Goal: Task Accomplishment & Management: Complete application form

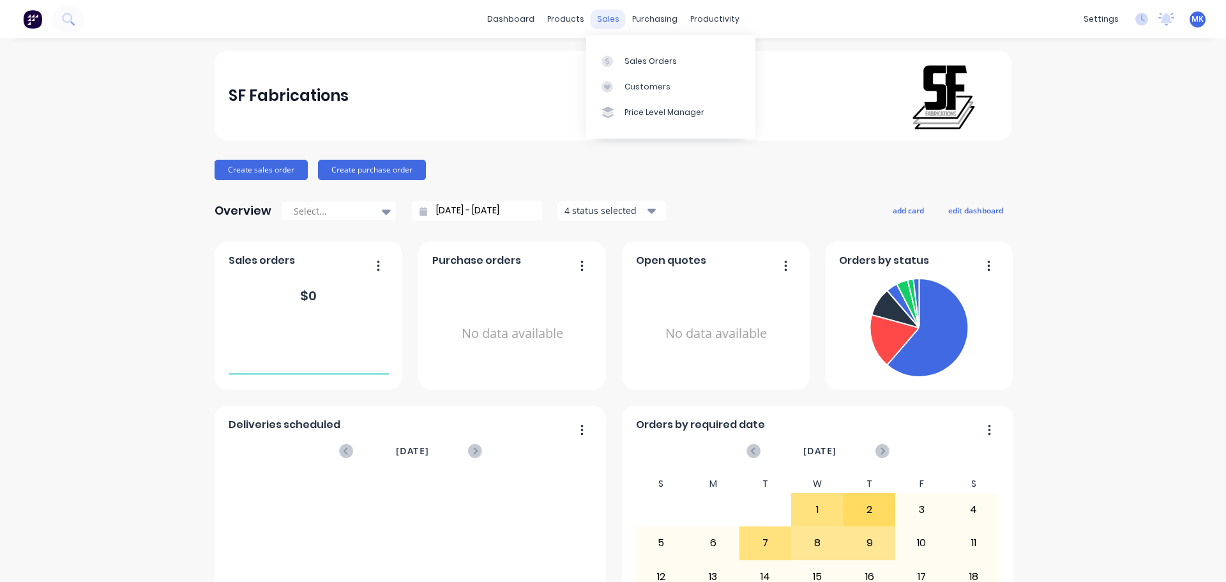
click at [603, 26] on div "sales" at bounding box center [608, 19] width 35 height 19
click at [617, 49] on link "Sales Orders" at bounding box center [670, 61] width 169 height 26
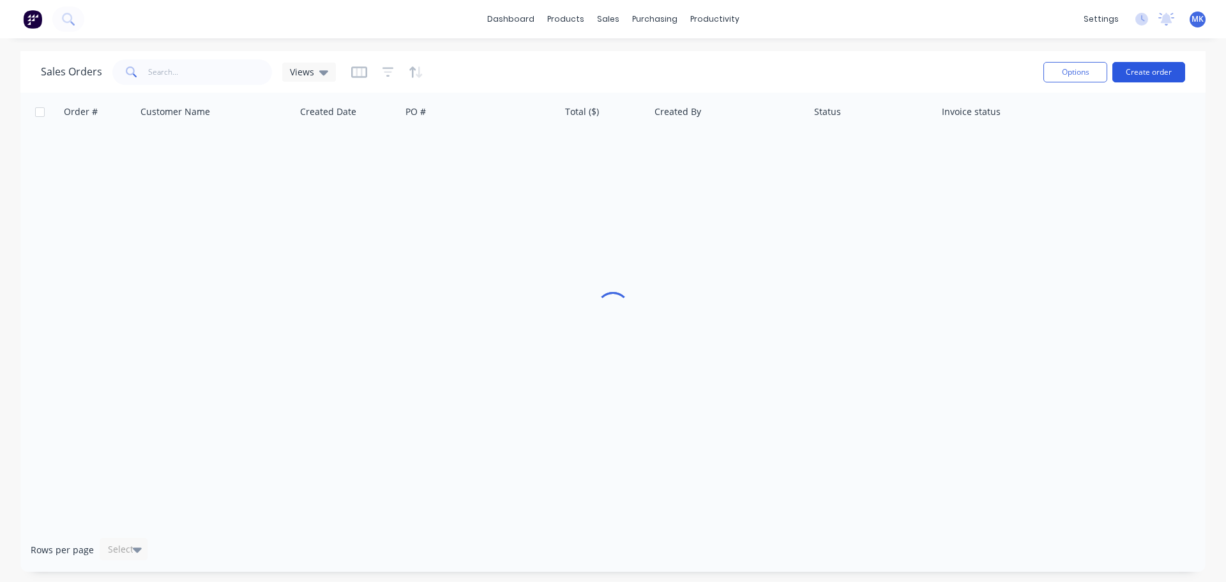
click at [1134, 76] on button "Create order" at bounding box center [1148, 72] width 73 height 20
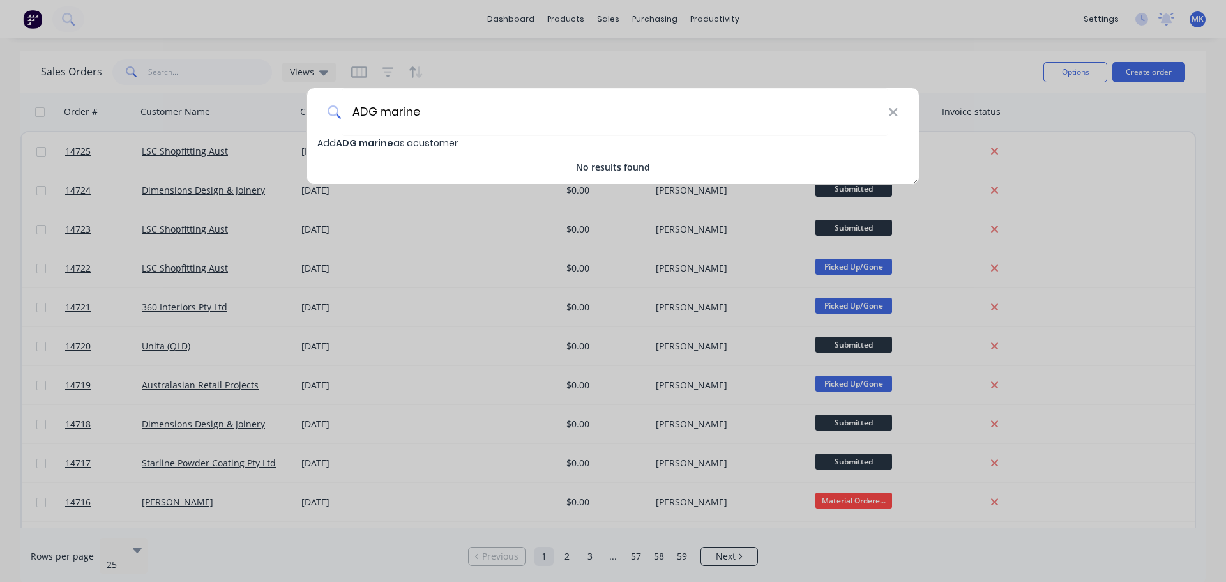
type input "ADG marine"
click at [384, 140] on span "ADG marine" at bounding box center [364, 143] width 57 height 13
select select "AU"
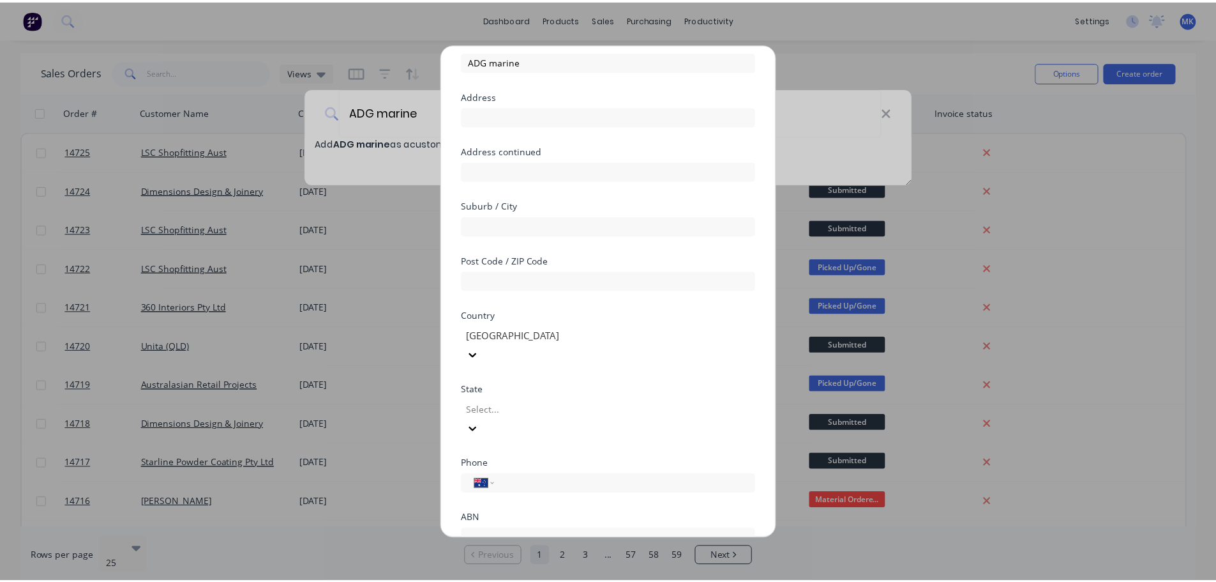
scroll to position [112, 0]
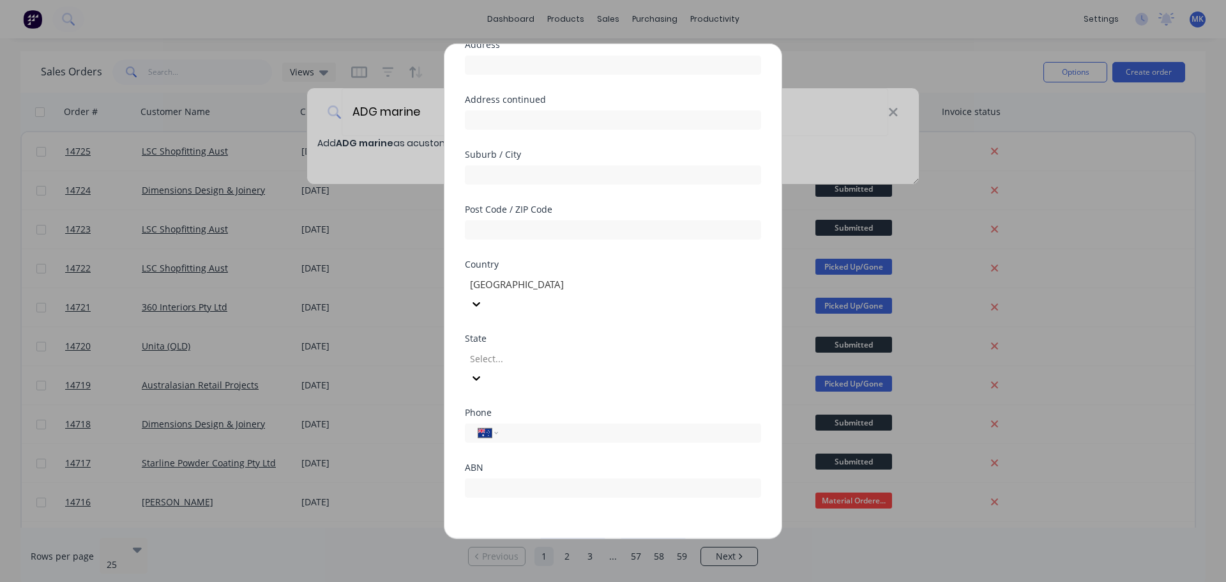
click at [575, 538] on button "Save" at bounding box center [573, 548] width 70 height 20
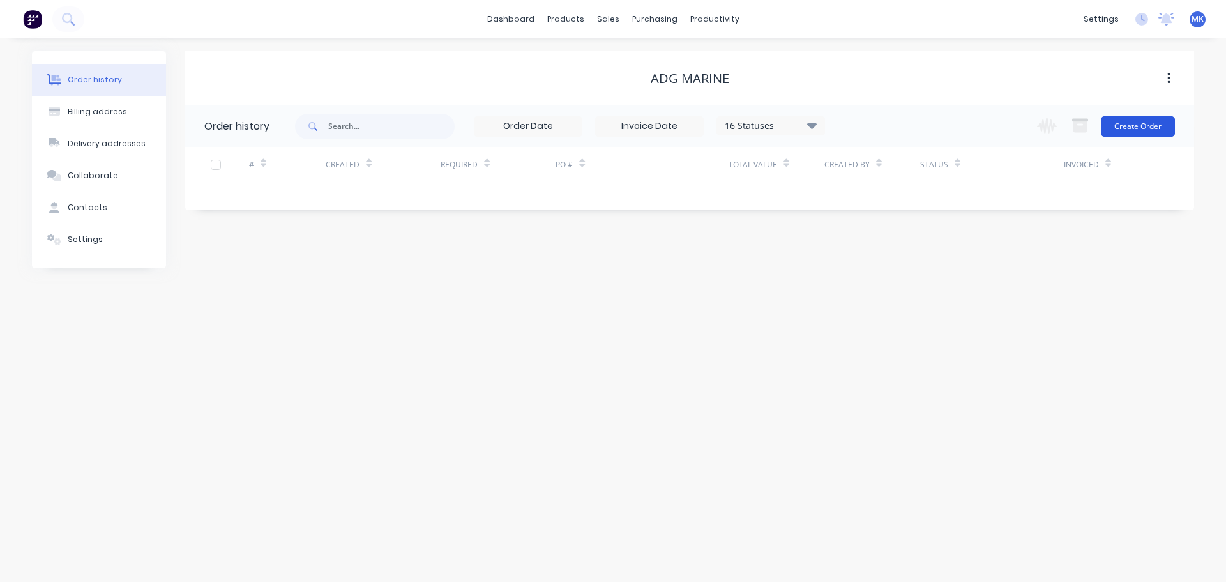
click at [1122, 124] on button "Create Order" at bounding box center [1138, 126] width 74 height 20
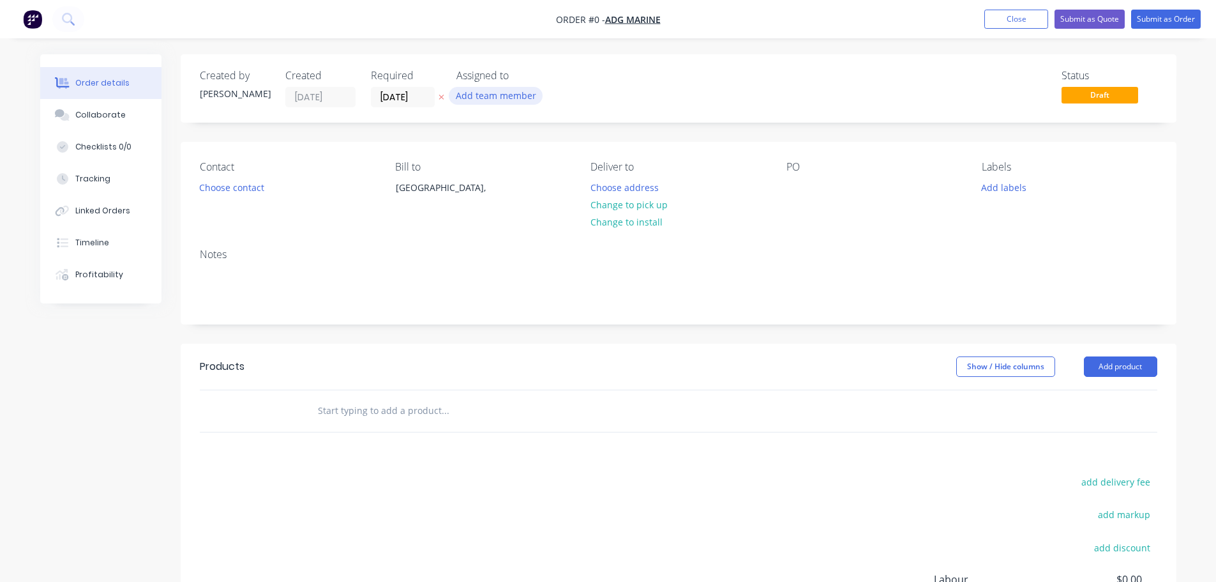
click at [521, 87] on button "Add team member" at bounding box center [496, 95] width 94 height 17
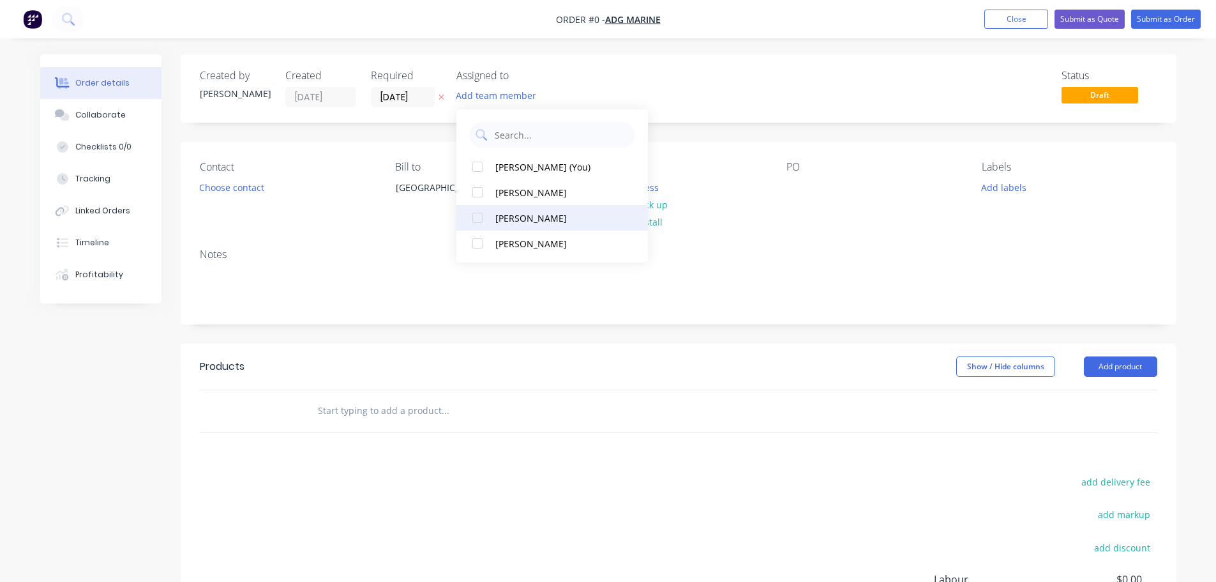
click at [507, 227] on button "[PERSON_NAME]" at bounding box center [552, 218] width 192 height 26
click at [214, 187] on div "Order details Collaborate Checklists 0/0 Tracking Linked Orders Timeline Profit…" at bounding box center [608, 406] width 1162 height 704
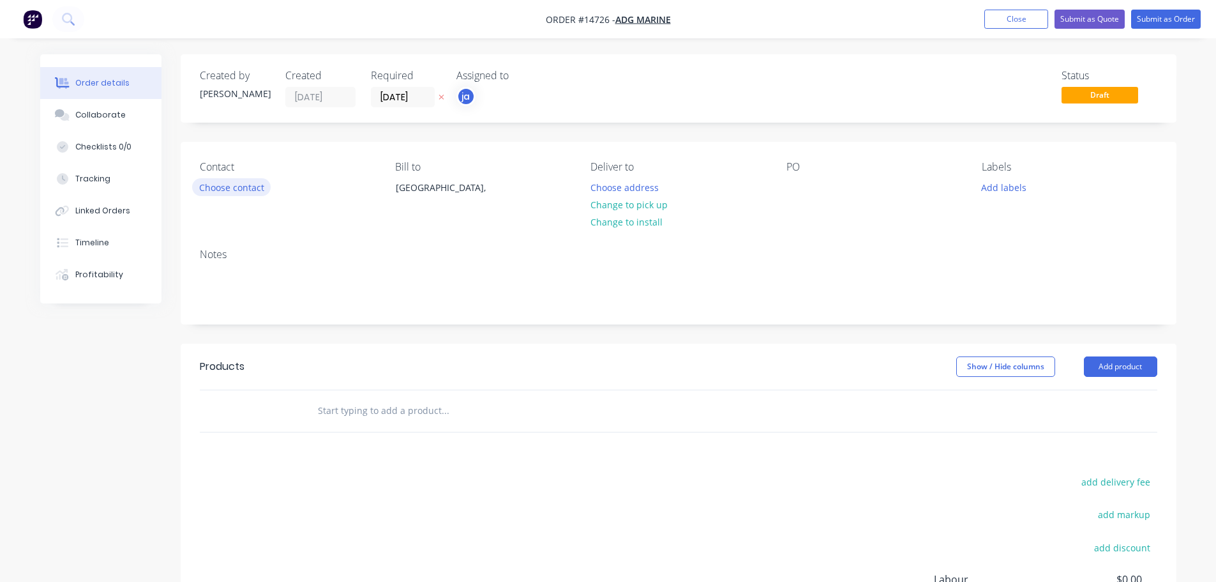
click at [214, 187] on button "Choose contact" at bounding box center [231, 186] width 79 height 17
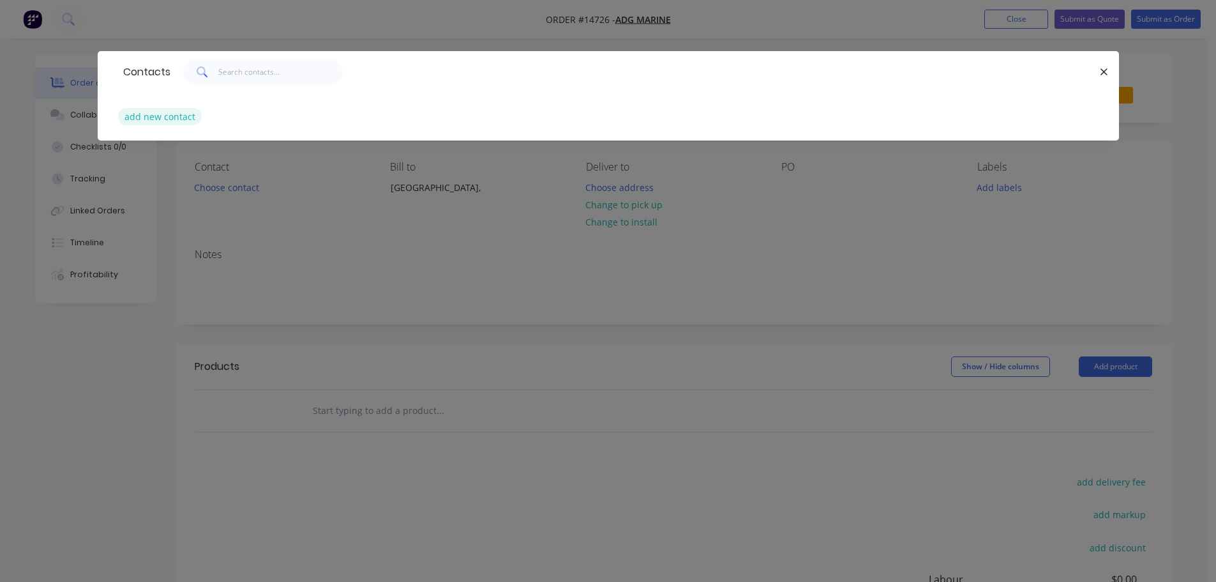
click at [174, 117] on button "add new contact" at bounding box center [160, 116] width 84 height 17
select select "AU"
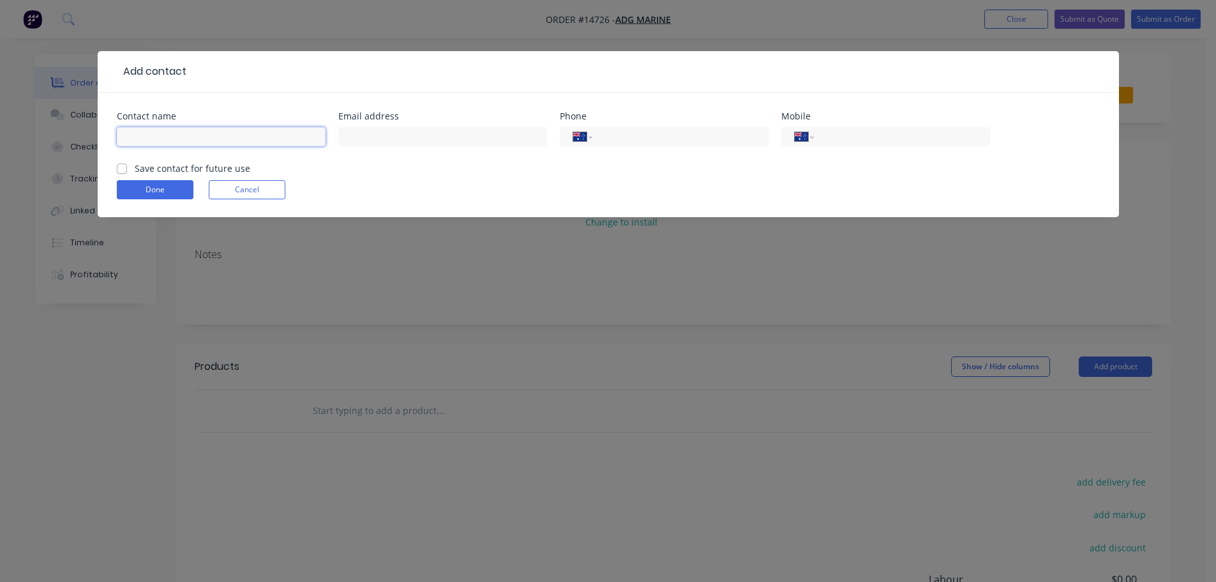
click at [201, 144] on input "text" at bounding box center [221, 136] width 209 height 19
type input "[PERSON_NAME]"
click at [193, 165] on label "Save contact for future use" at bounding box center [193, 168] width 116 height 13
click at [127, 165] on input "Save contact for future use" at bounding box center [122, 168] width 10 height 12
checkbox input "true"
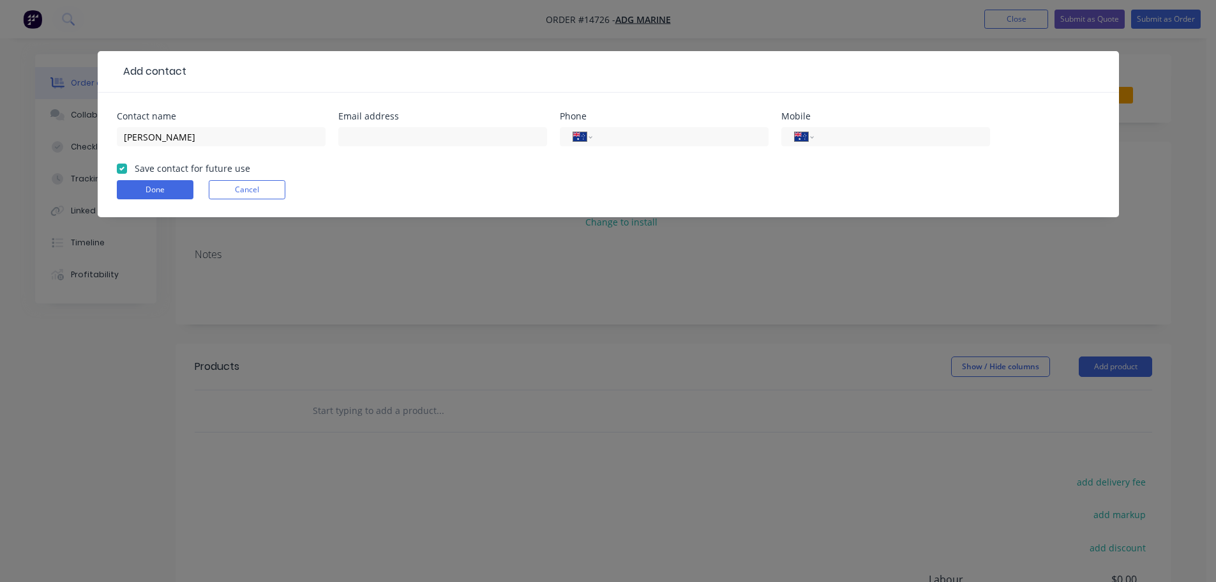
click at [181, 179] on form "Contact name [PERSON_NAME] Email address Phone International [GEOGRAPHIC_DATA] …" at bounding box center [608, 164] width 983 height 105
click at [188, 181] on button "Done" at bounding box center [155, 189] width 77 height 19
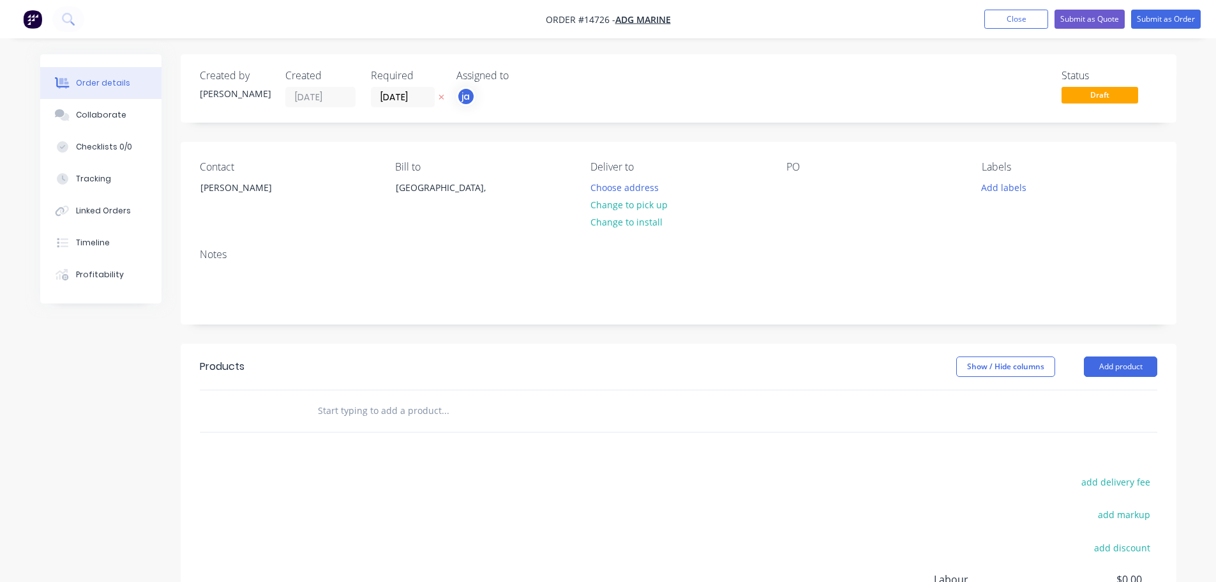
drag, startPoint x: 654, startPoint y: 203, endPoint x: 753, endPoint y: 204, distance: 99.6
click at [654, 202] on button "Change to pick up" at bounding box center [629, 204] width 91 height 17
click at [1023, 188] on button "Add labels" at bounding box center [1004, 186] width 59 height 17
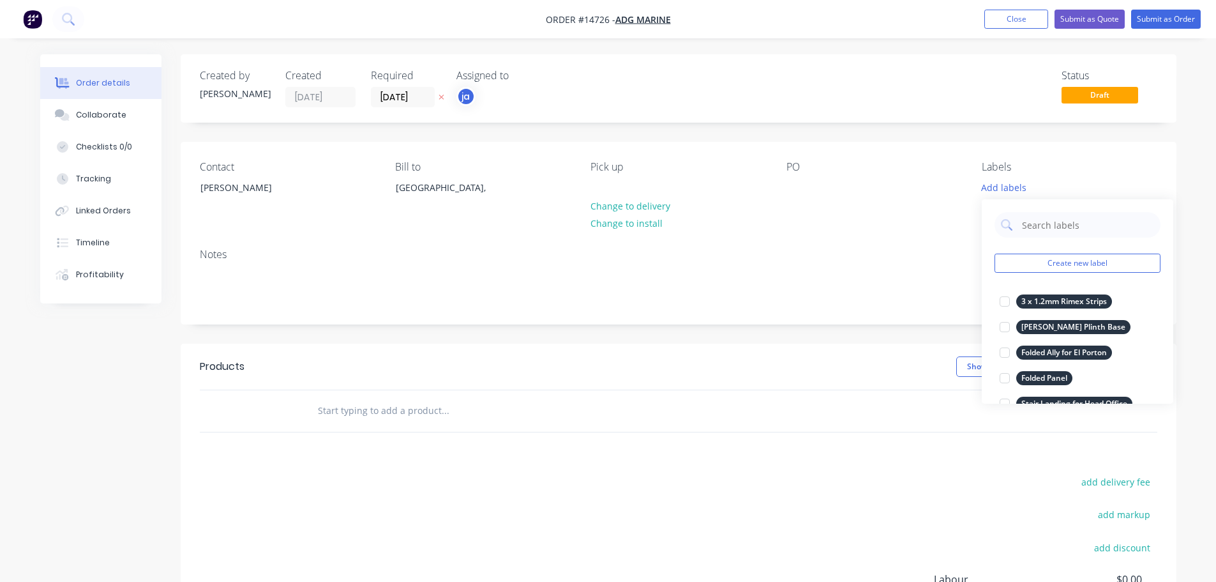
click at [1085, 273] on div "Create new label 3 x 1.2mm Rimex Strips edit [PERSON_NAME] Plinth Base edit Fol…" at bounding box center [1078, 301] width 192 height 204
click at [1090, 265] on button "Create new label" at bounding box center [1078, 262] width 166 height 19
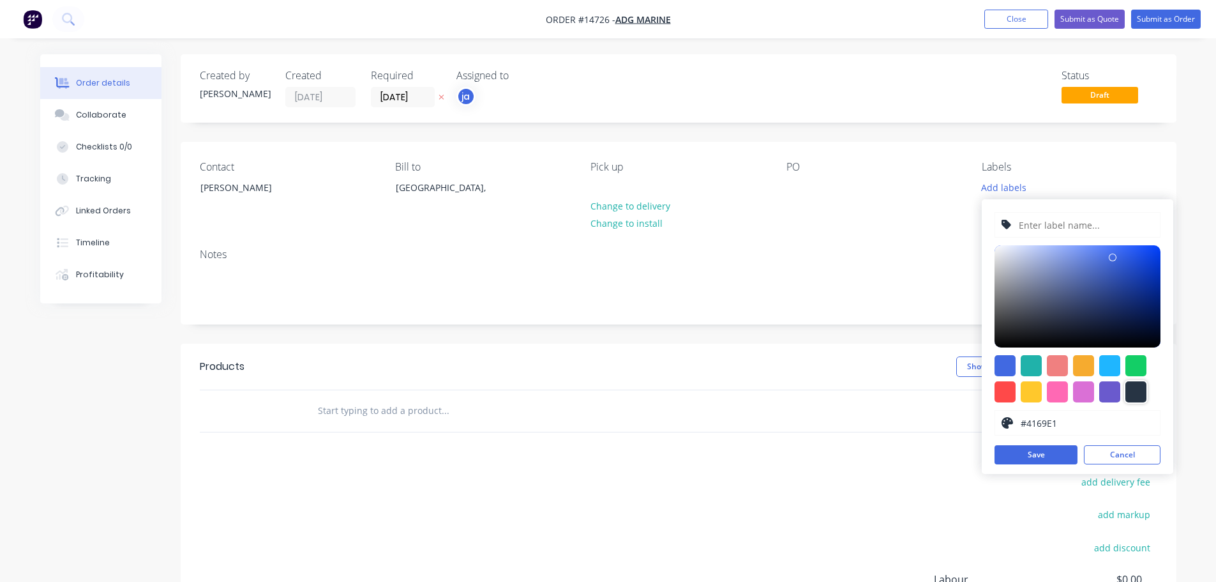
drag, startPoint x: 1129, startPoint y: 393, endPoint x: 1092, endPoint y: 269, distance: 129.5
click at [1129, 392] on div at bounding box center [1136, 391] width 21 height 21
type input "#273444"
click at [1082, 232] on input "text" at bounding box center [1086, 225] width 136 height 24
paste input "1 x Marine Fuel Tank"
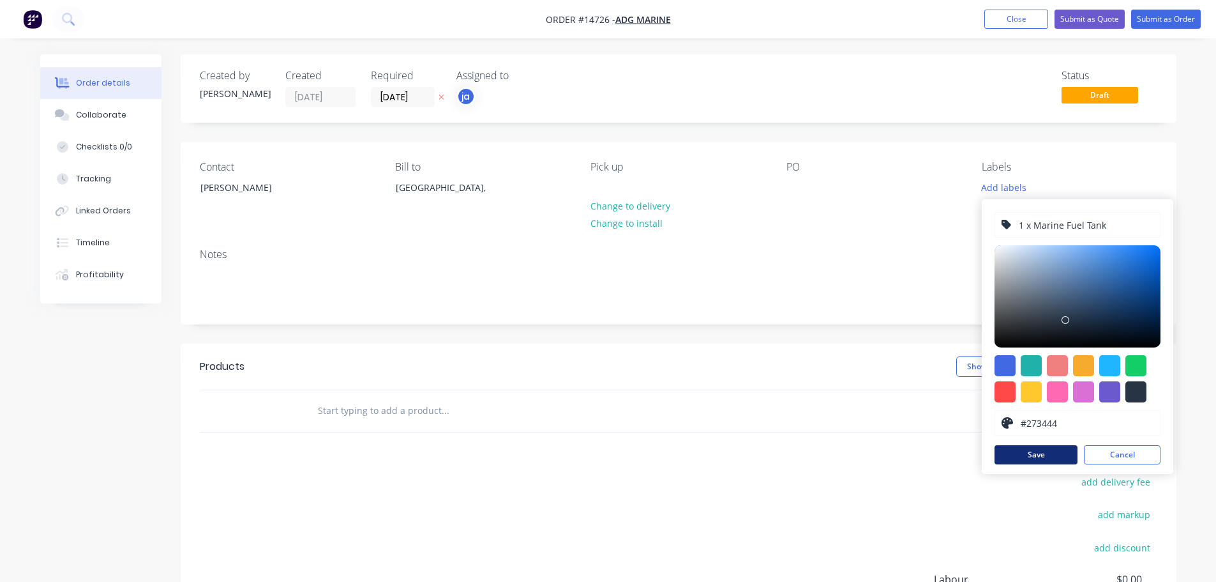
type input "1 x Marine Fuel Tank"
click at [1041, 449] on button "Save" at bounding box center [1036, 454] width 83 height 19
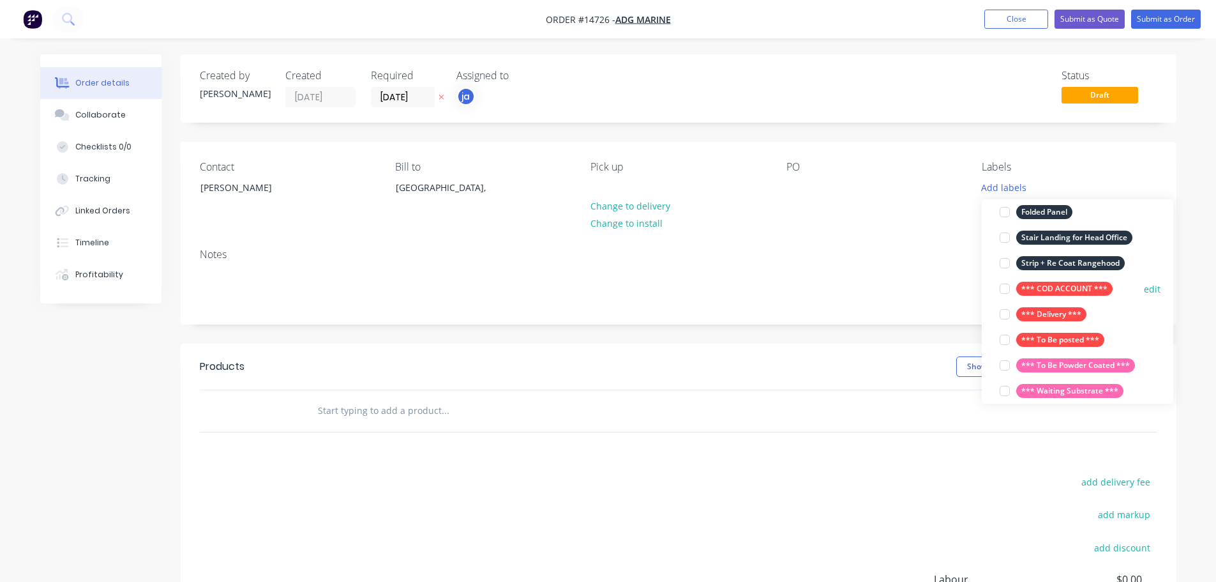
click at [1050, 289] on div "*** COD ACCOUNT ***" at bounding box center [1064, 289] width 96 height 14
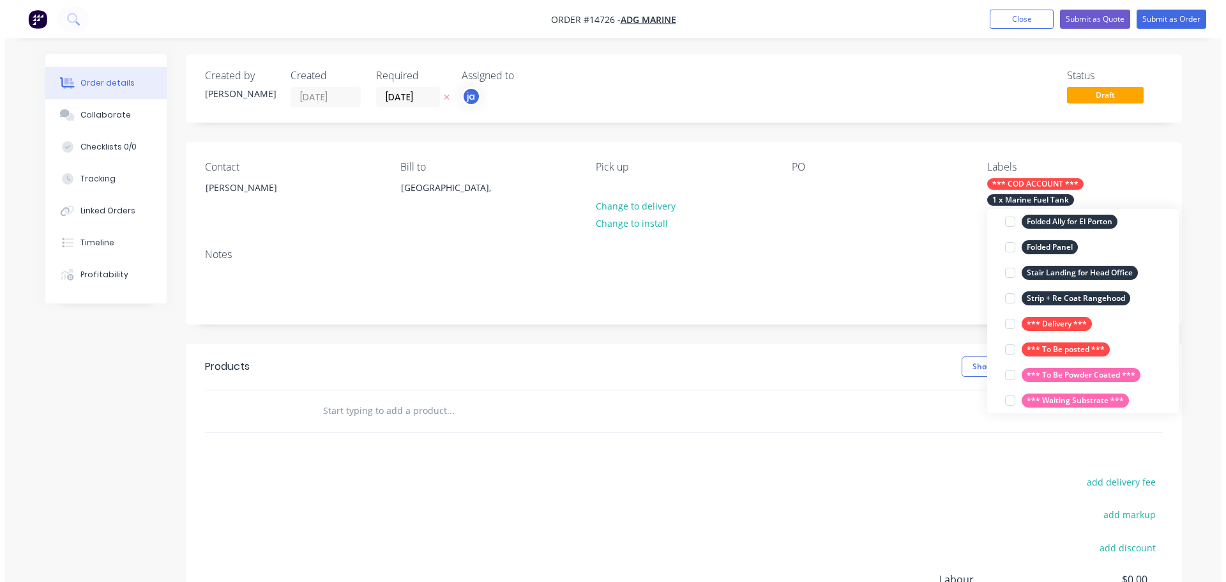
scroll to position [13, 0]
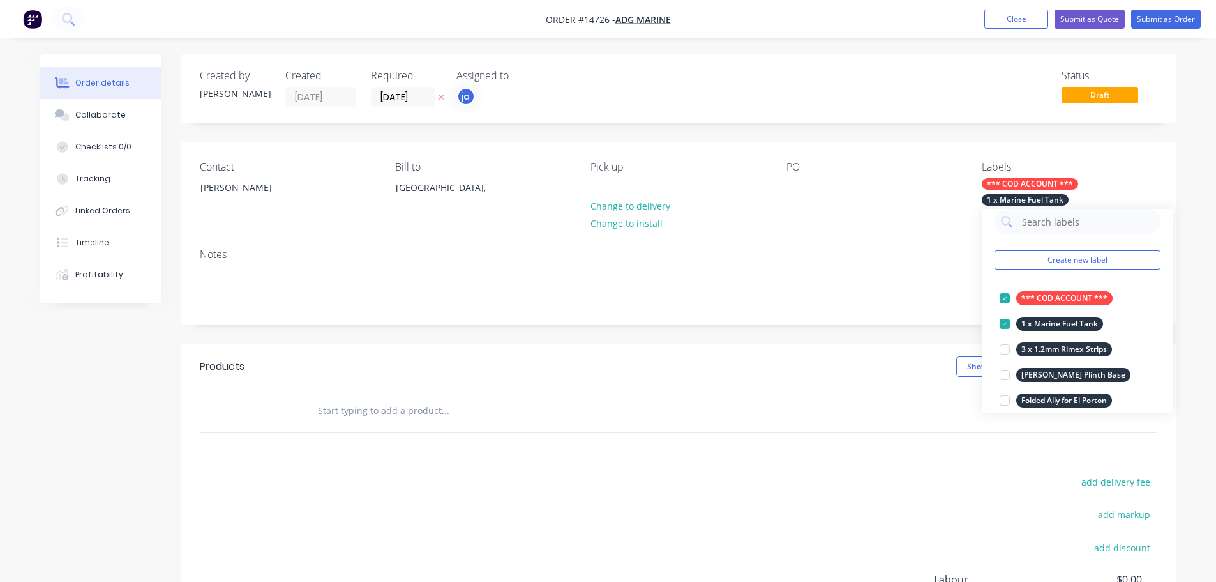
click at [517, 409] on input "text" at bounding box center [444, 411] width 255 height 26
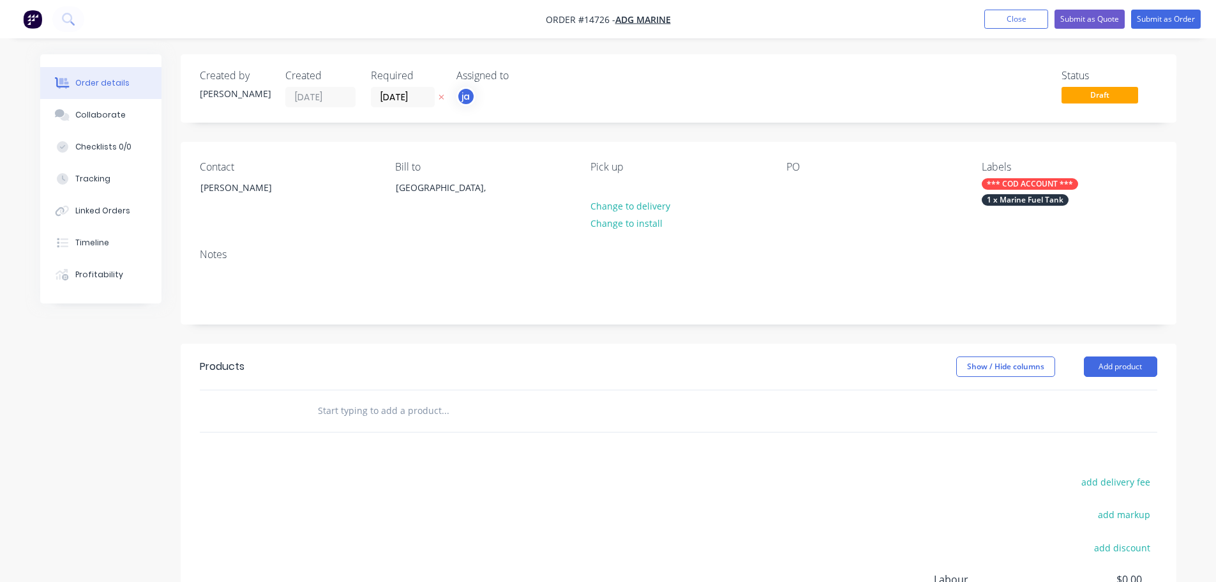
paste input "1 x Marine Fuel Tank"
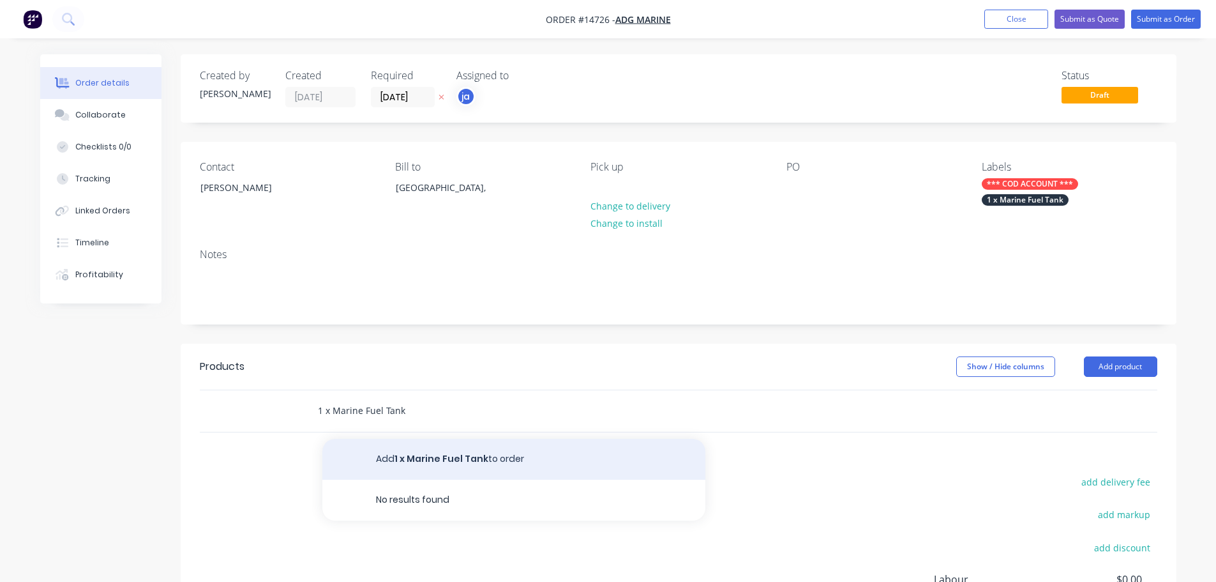
type input "1 x Marine Fuel Tank"
click at [521, 452] on button "Add 1 x Marine Fuel Tank to order" at bounding box center [513, 459] width 383 height 41
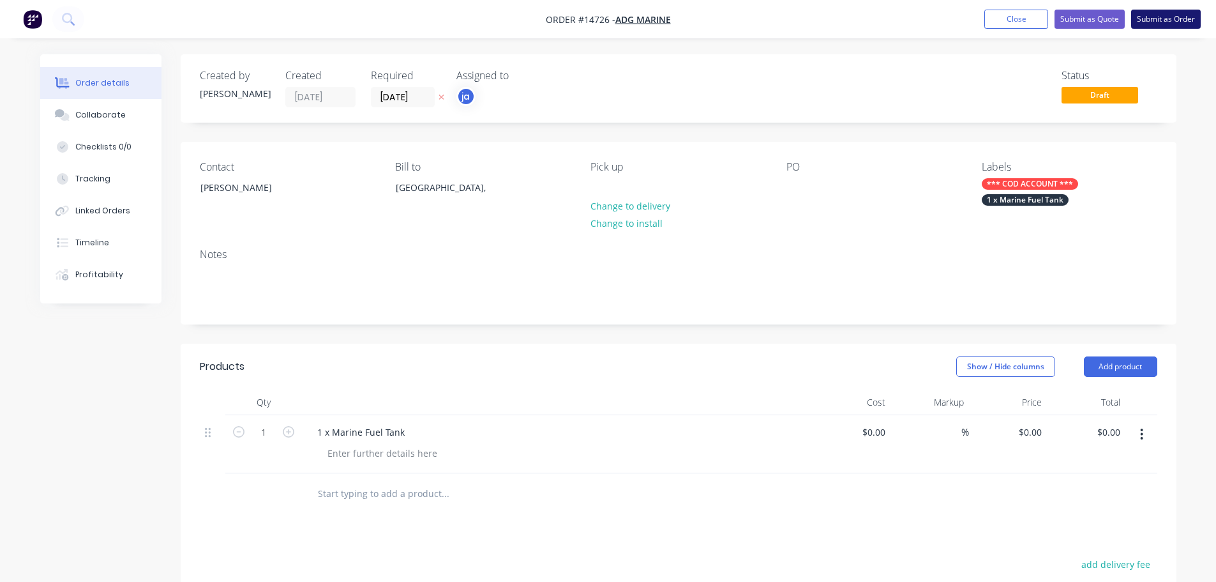
click at [1150, 20] on button "Submit as Order" at bounding box center [1166, 19] width 70 height 19
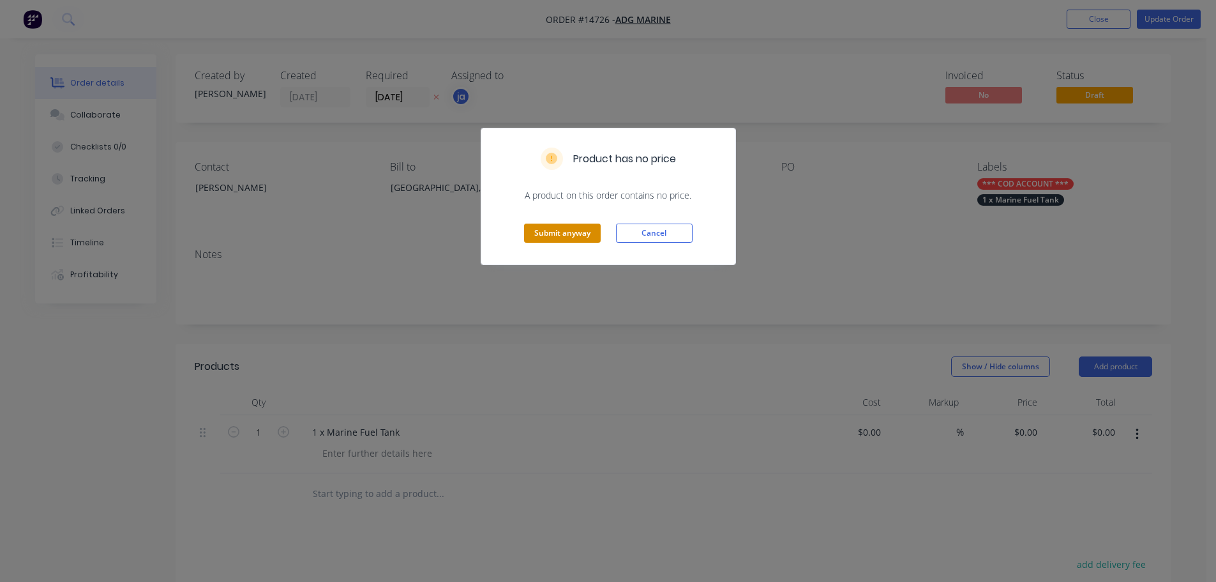
click at [555, 223] on button "Submit anyway" at bounding box center [562, 232] width 77 height 19
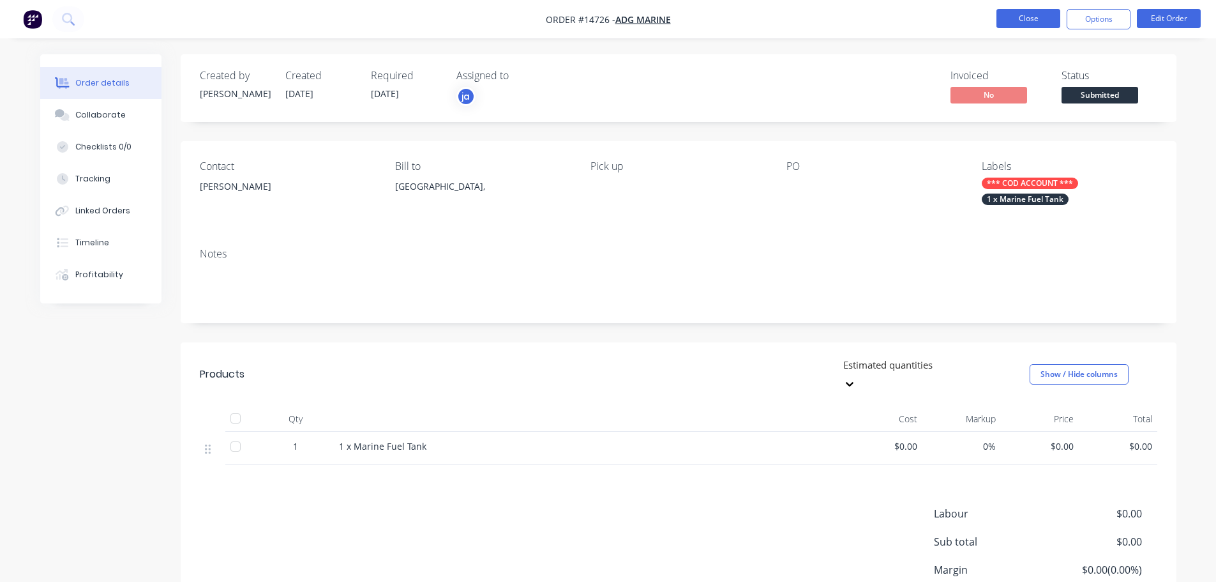
click at [1024, 15] on button "Close" at bounding box center [1029, 18] width 64 height 19
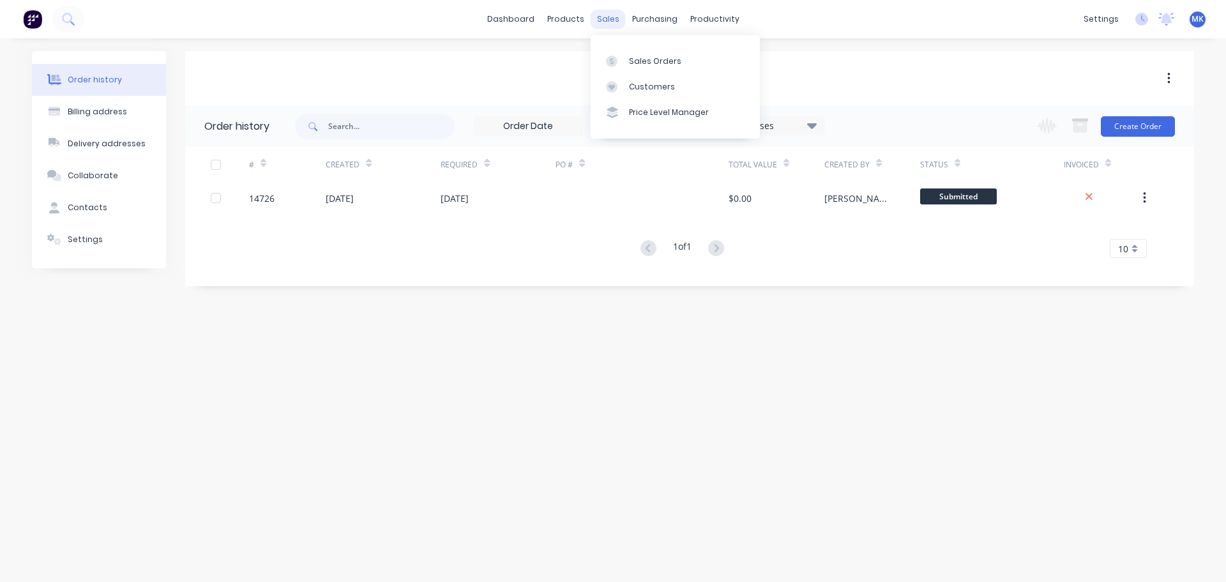
click at [605, 17] on div "sales" at bounding box center [608, 19] width 35 height 19
click at [635, 63] on div "Sales Orders" at bounding box center [655, 61] width 52 height 11
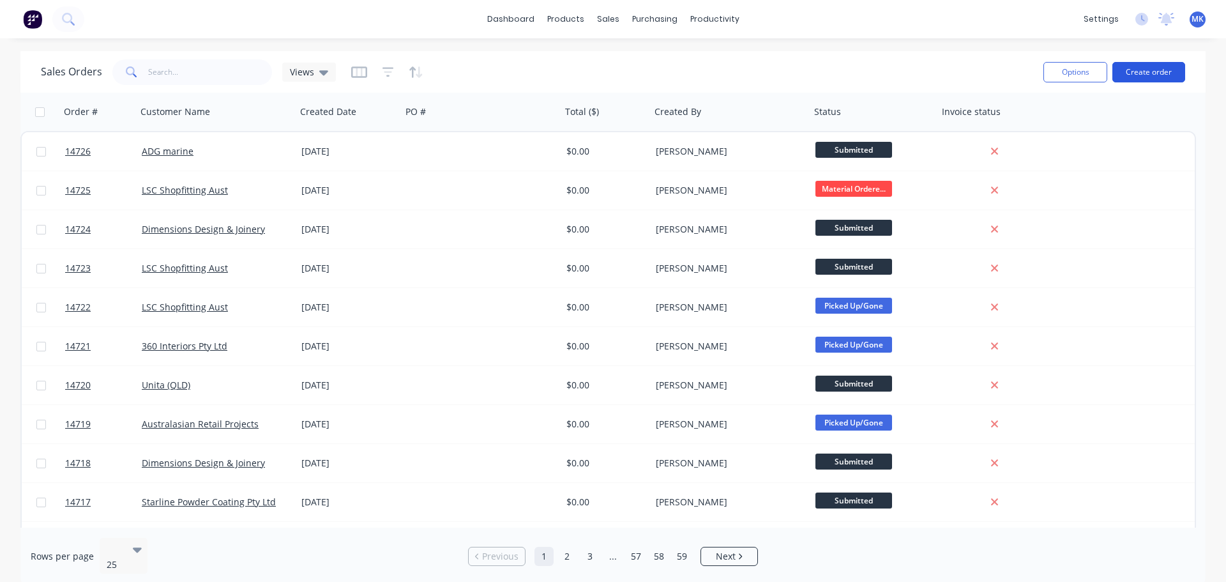
click at [1120, 69] on button "Create order" at bounding box center [1148, 72] width 73 height 20
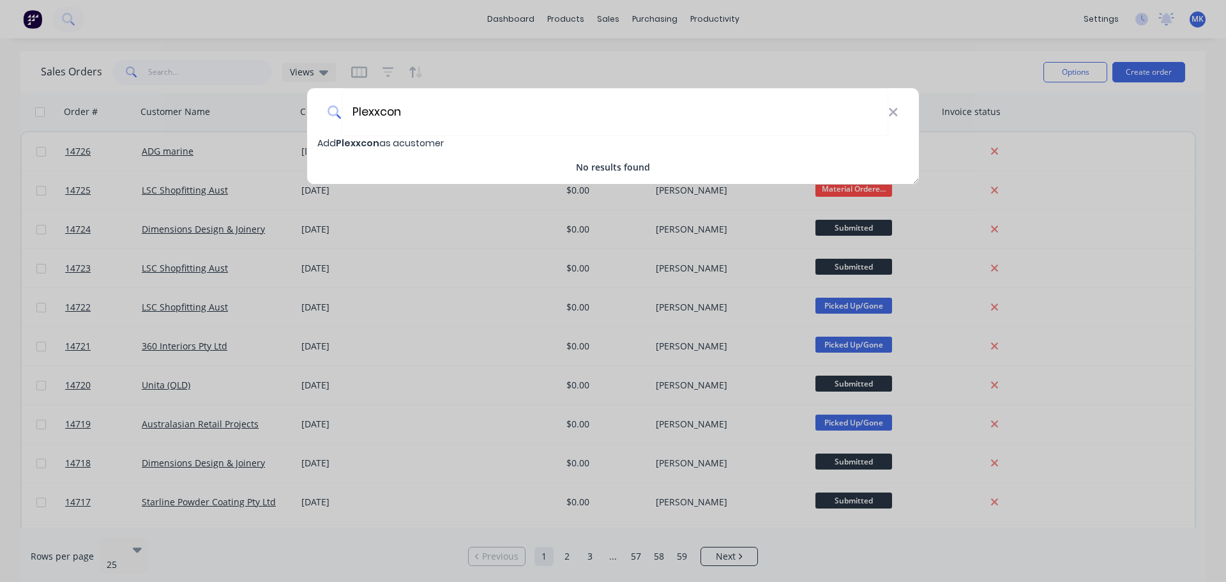
type input "Plexxcon"
click at [423, 147] on span "Add Plexxcon as a customer" at bounding box center [380, 143] width 126 height 13
select select "AU"
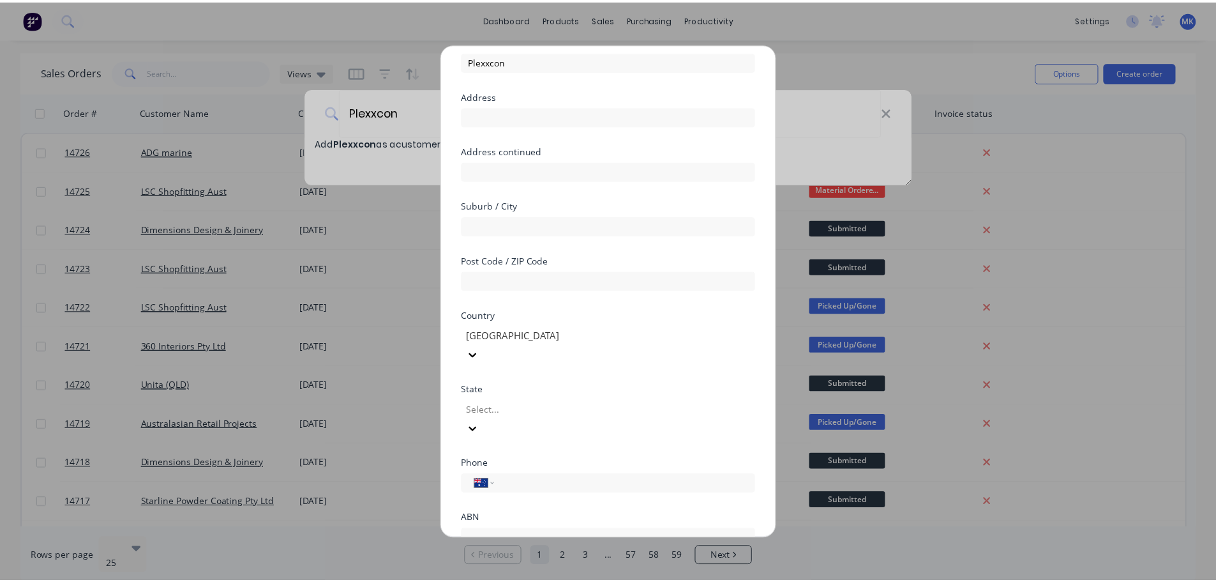
scroll to position [112, 0]
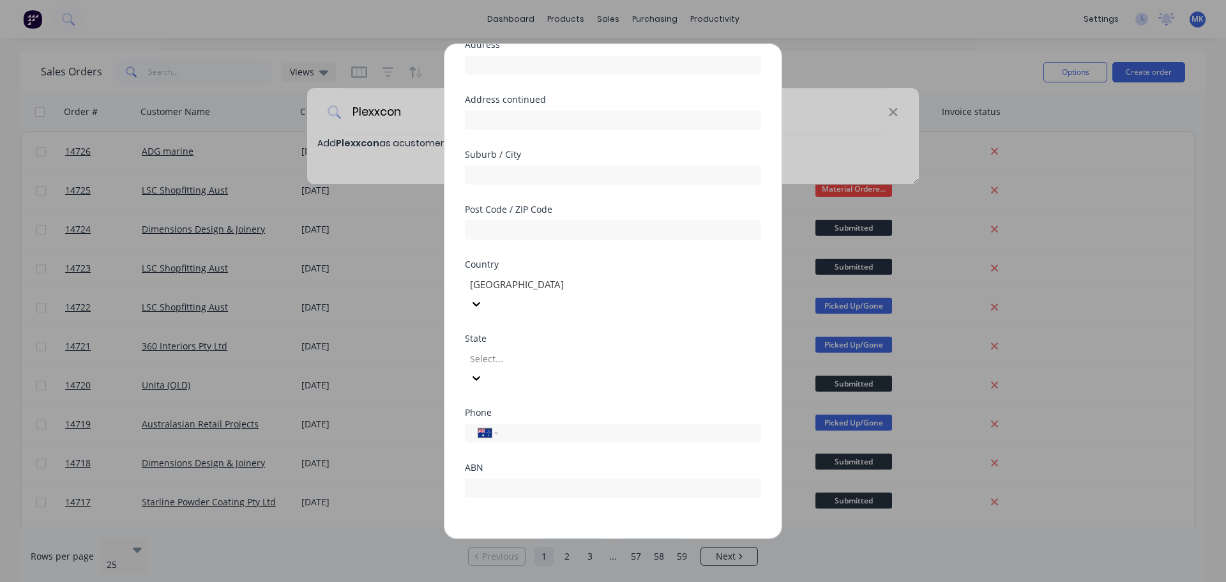
click at [584, 538] on button "Save" at bounding box center [573, 548] width 70 height 20
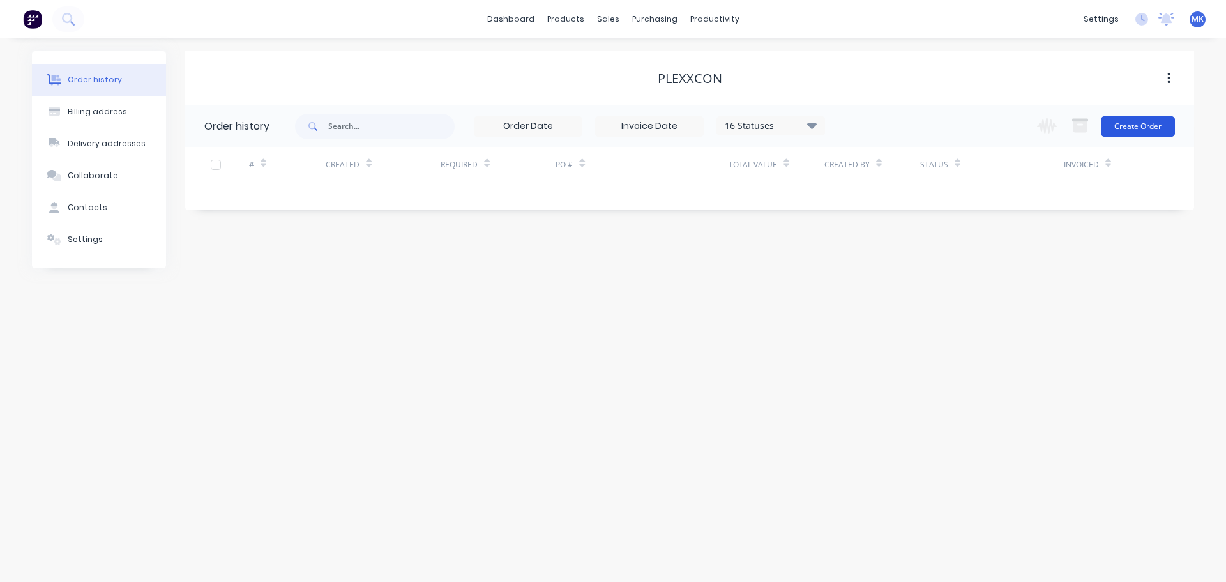
click at [1158, 126] on button "Create Order" at bounding box center [1138, 126] width 74 height 20
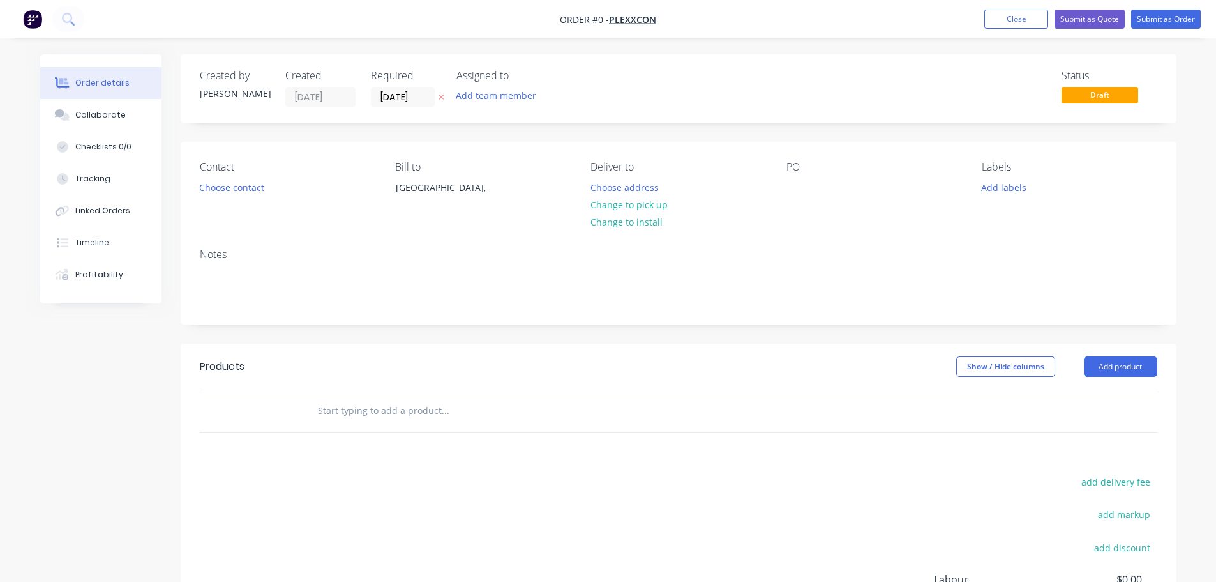
click at [509, 105] on div "Add team member" at bounding box center [520, 96] width 128 height 19
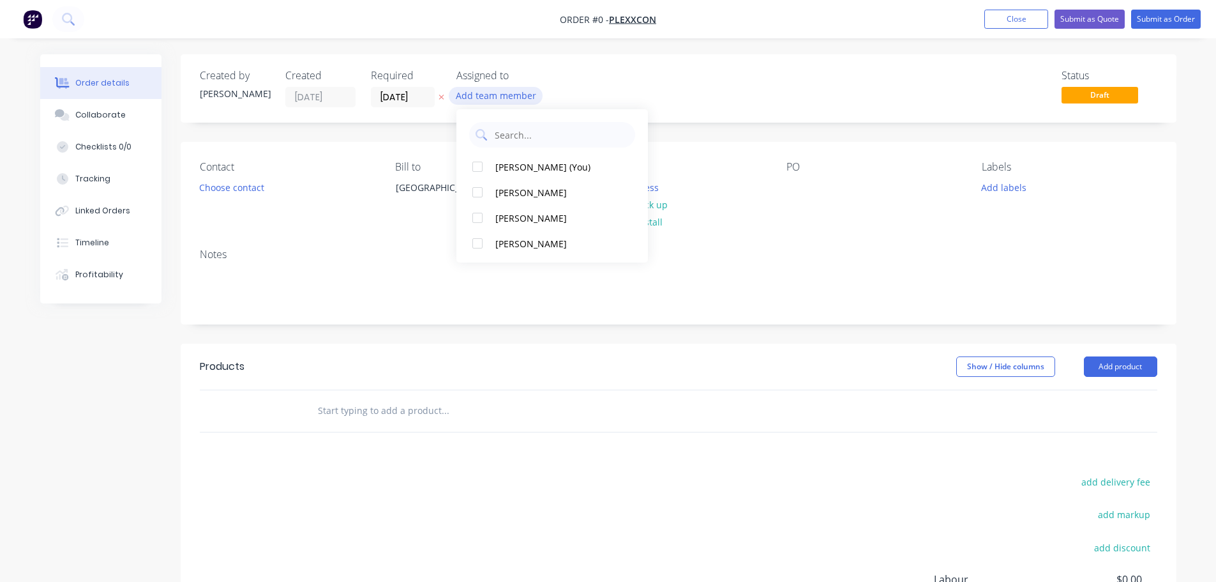
click at [509, 103] on button "Add team member" at bounding box center [496, 95] width 94 height 17
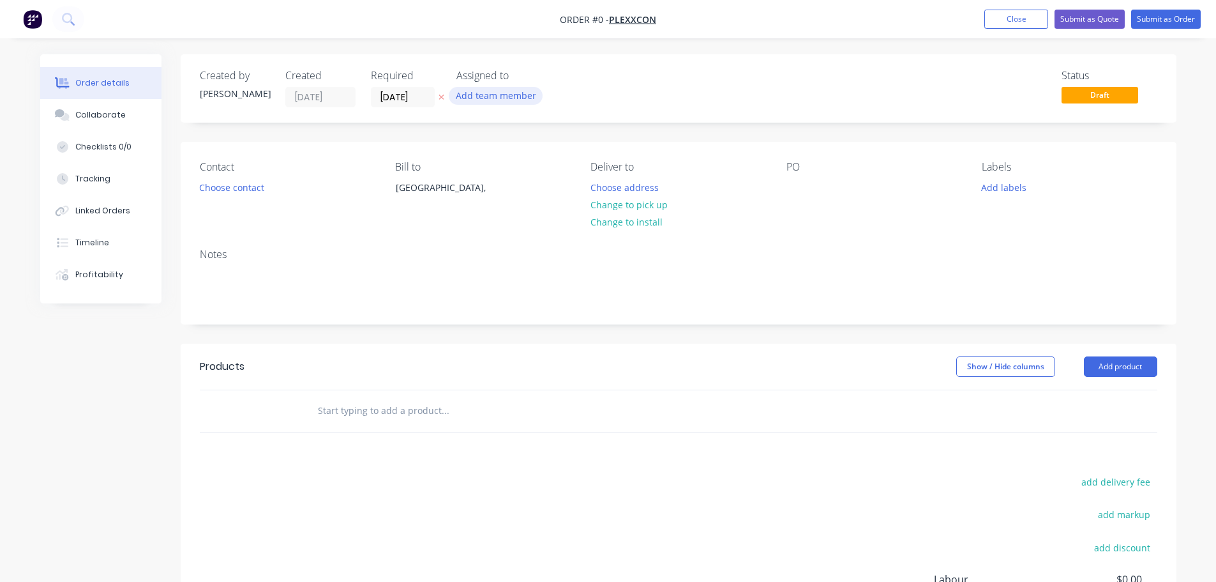
click at [511, 93] on button "Add team member" at bounding box center [496, 95] width 94 height 17
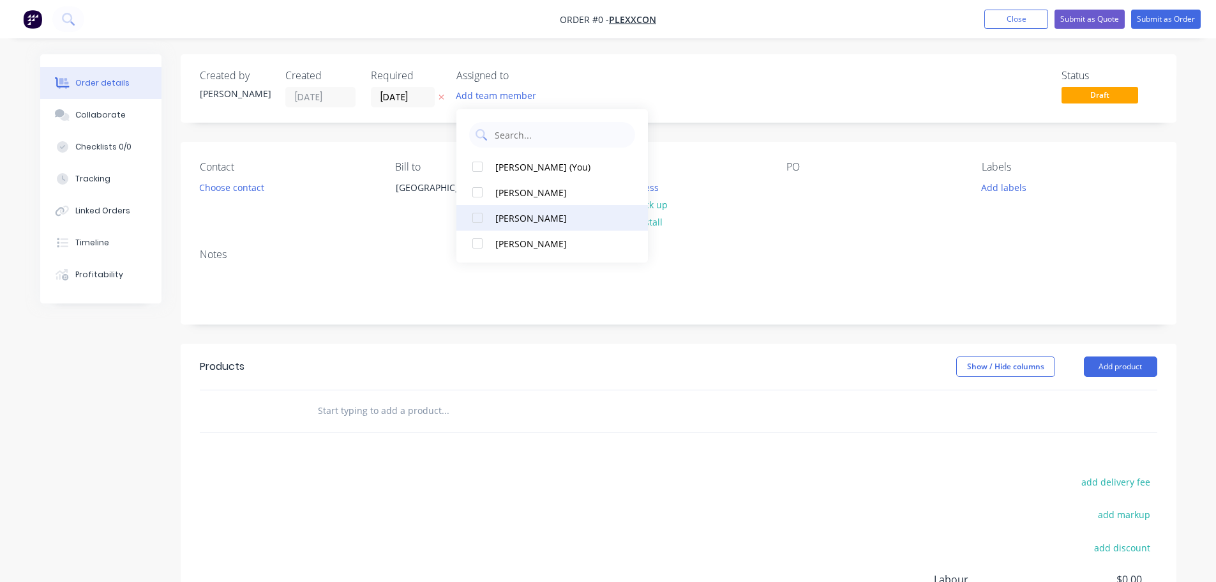
click at [523, 215] on div "[PERSON_NAME]" at bounding box center [559, 217] width 128 height 13
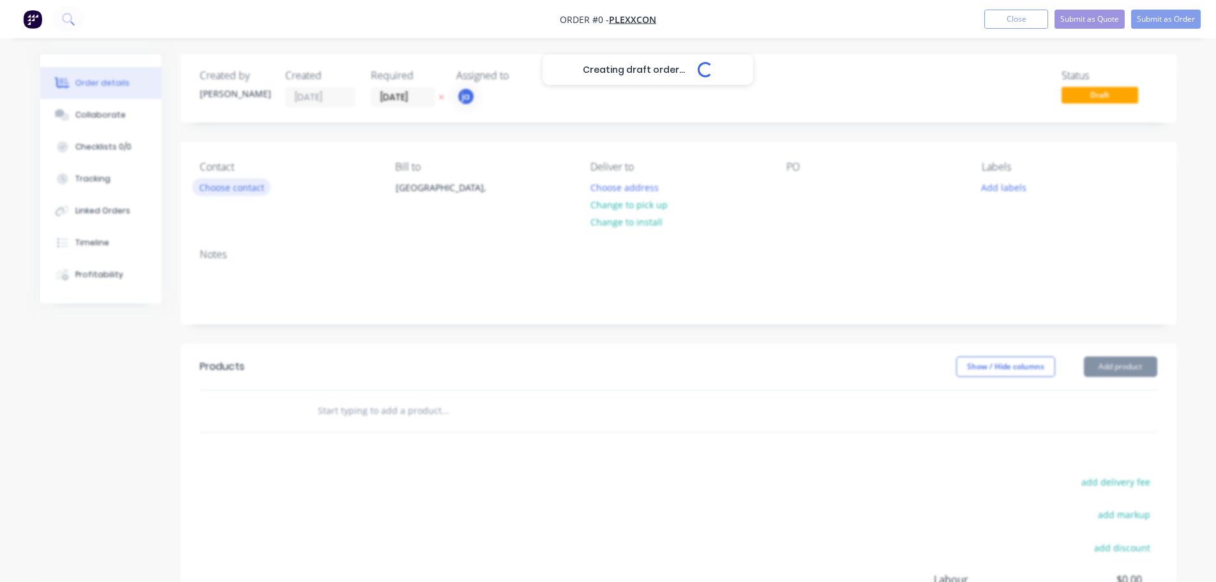
click at [230, 190] on div "Creating draft order... Loading... Order details Collaborate Checklists 0/0 Tra…" at bounding box center [608, 406] width 1162 height 704
click at [227, 185] on button "Choose contact" at bounding box center [231, 186] width 79 height 17
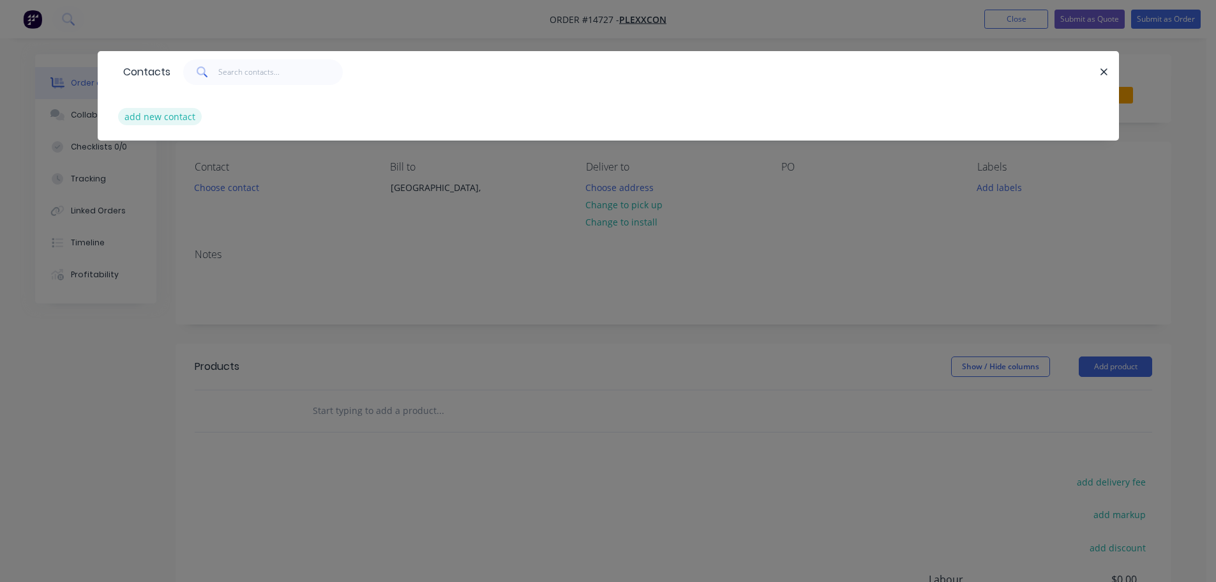
click at [167, 121] on button "add new contact" at bounding box center [160, 116] width 84 height 17
select select "AU"
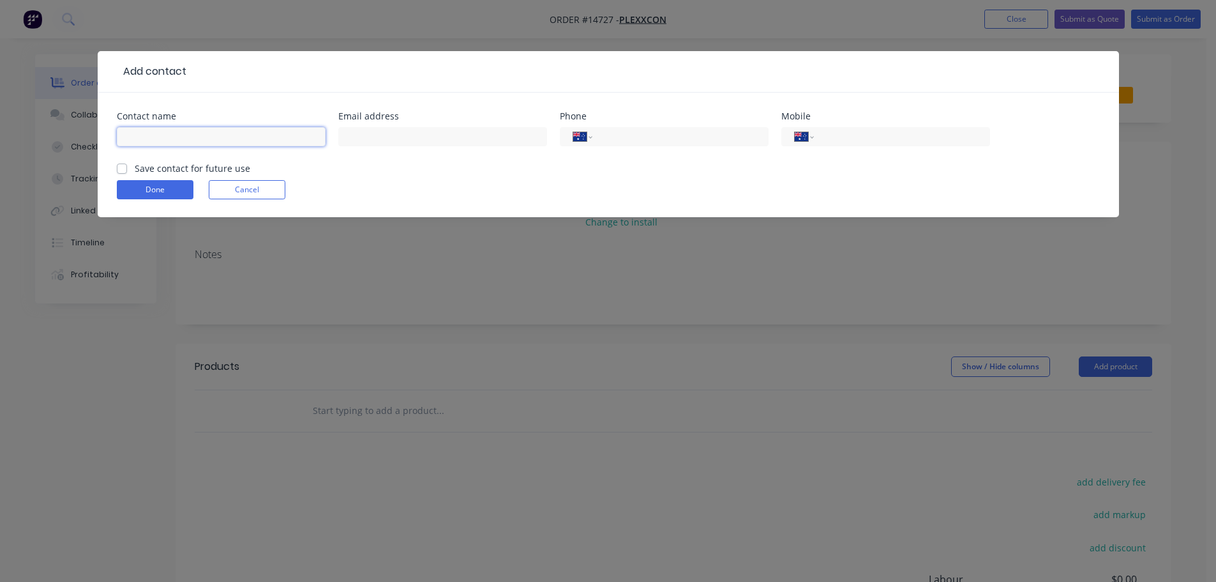
click at [232, 140] on input "text" at bounding box center [221, 136] width 209 height 19
type input "P"
type input "[PERSON_NAME]"
click at [174, 168] on label "Save contact for future use" at bounding box center [193, 168] width 116 height 13
click at [127, 168] on input "Save contact for future use" at bounding box center [122, 168] width 10 height 12
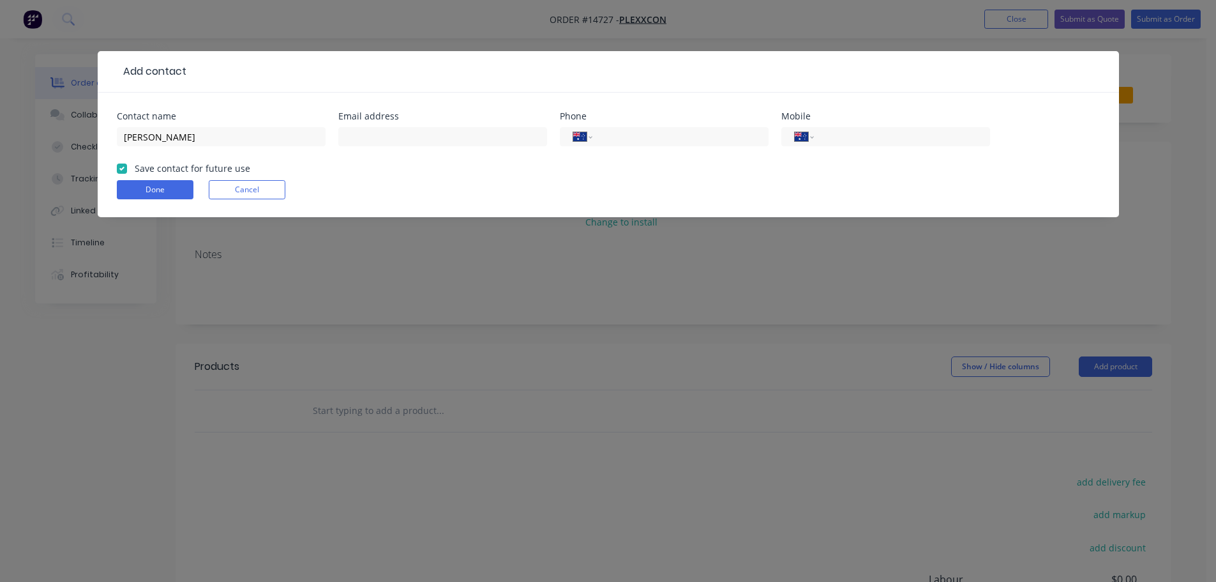
checkbox input "true"
click at [160, 185] on button "Done" at bounding box center [155, 189] width 77 height 19
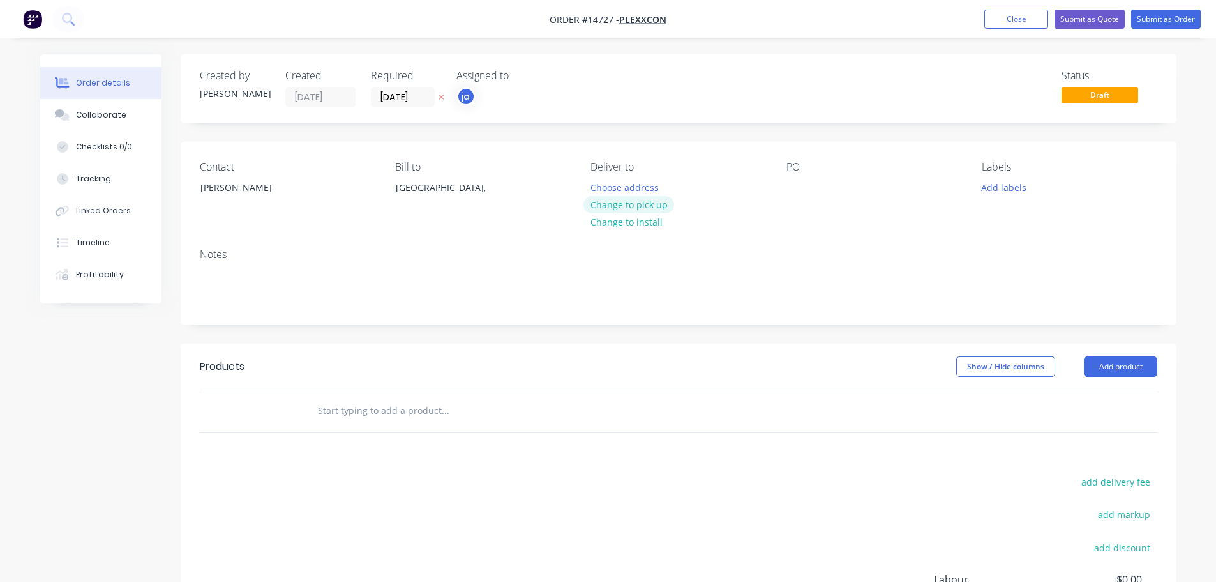
click at [651, 205] on button "Change to pick up" at bounding box center [629, 204] width 91 height 17
click at [993, 187] on button "Add labels" at bounding box center [1004, 186] width 59 height 17
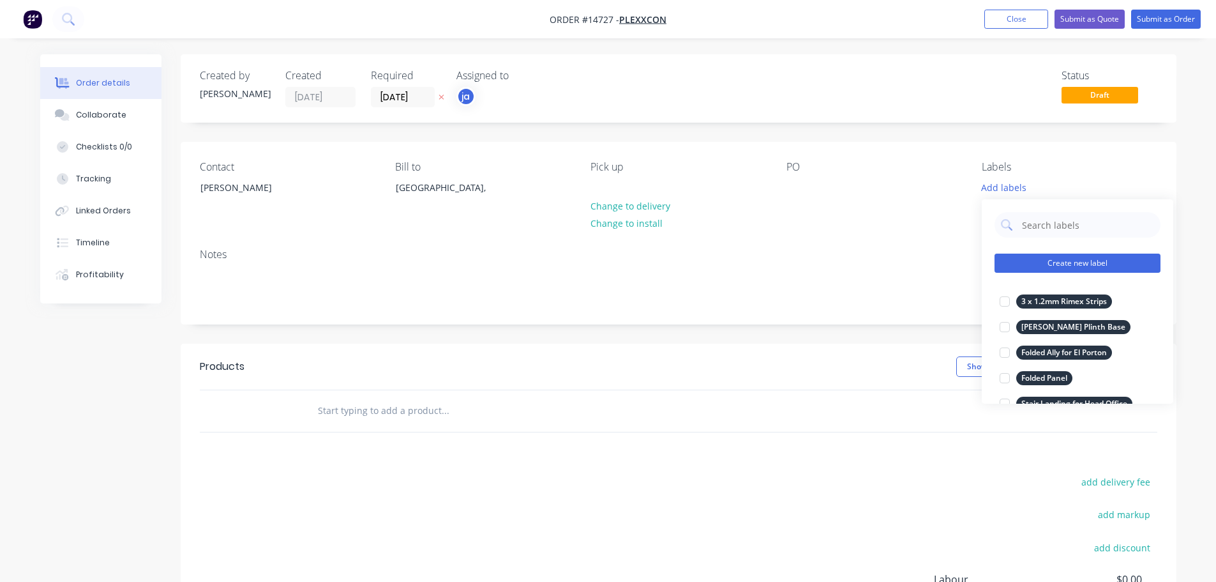
click at [1043, 255] on button "Create new label" at bounding box center [1078, 262] width 166 height 19
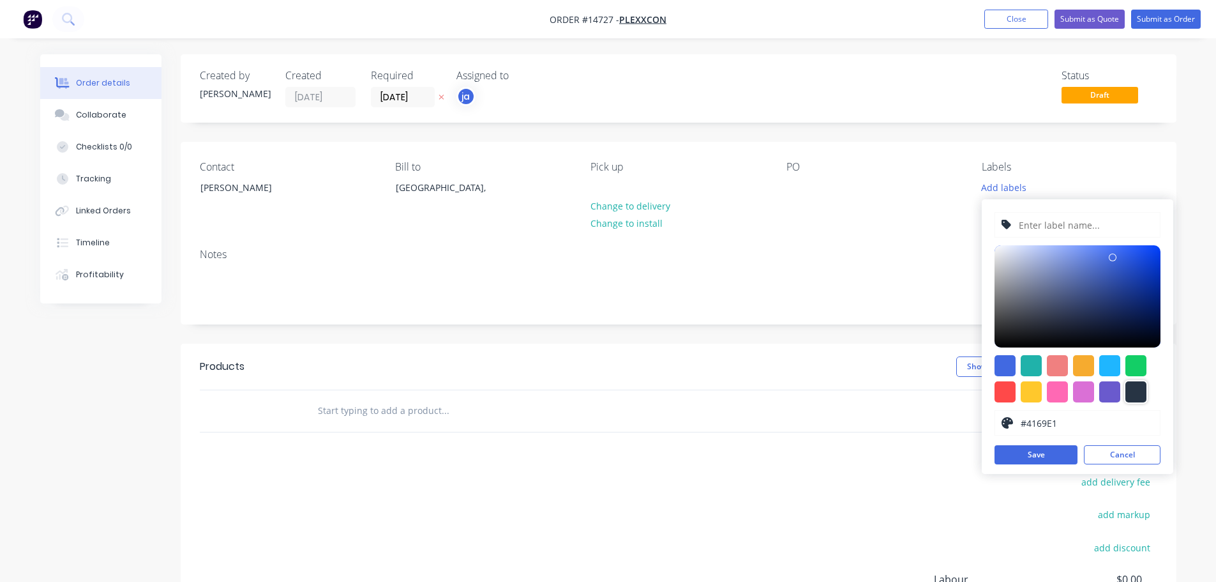
click at [1133, 391] on div at bounding box center [1136, 391] width 21 height 21
type input "#273444"
click at [1041, 234] on input "text" at bounding box center [1086, 225] width 136 height 24
paste input "Light Mounting Plates"
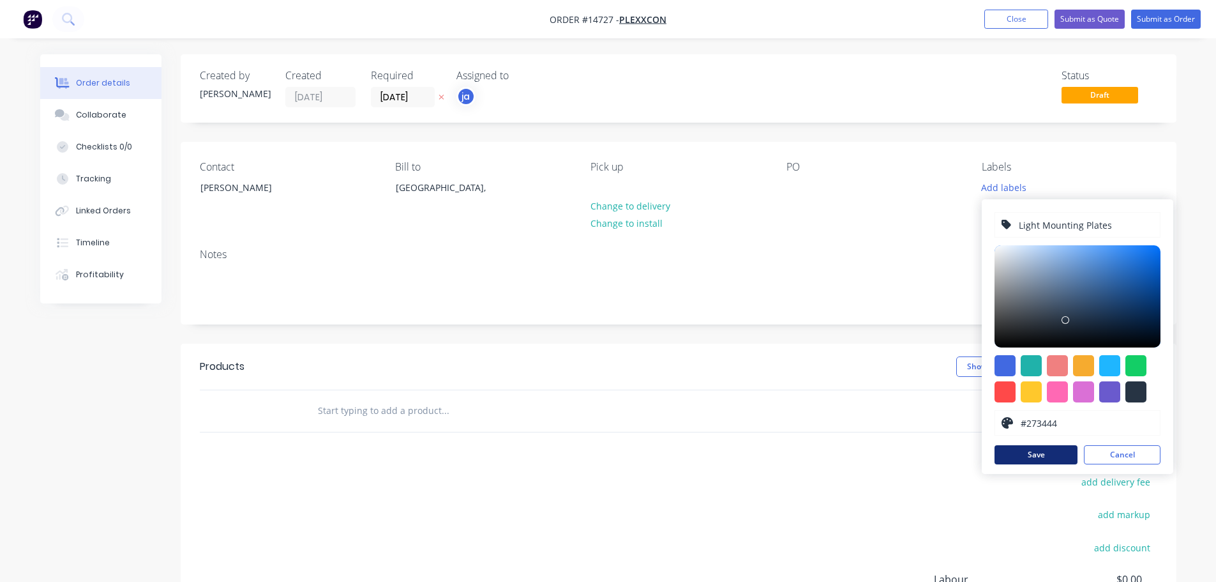
type input "Light Mounting Plates"
click at [1046, 450] on button "Save" at bounding box center [1036, 454] width 83 height 19
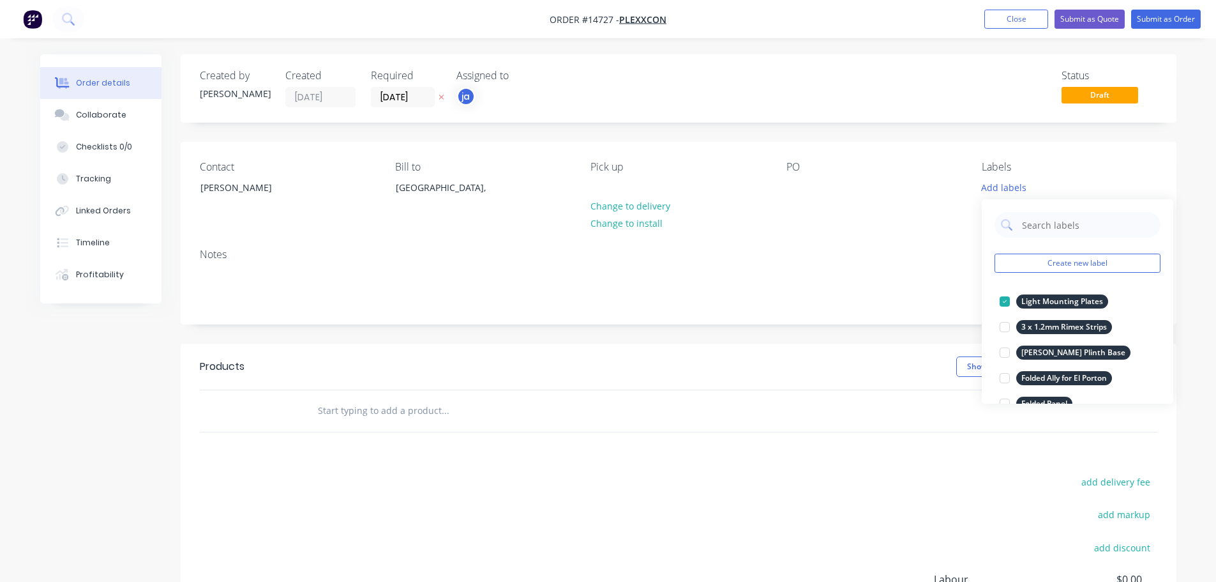
click at [394, 398] on input "text" at bounding box center [444, 411] width 255 height 26
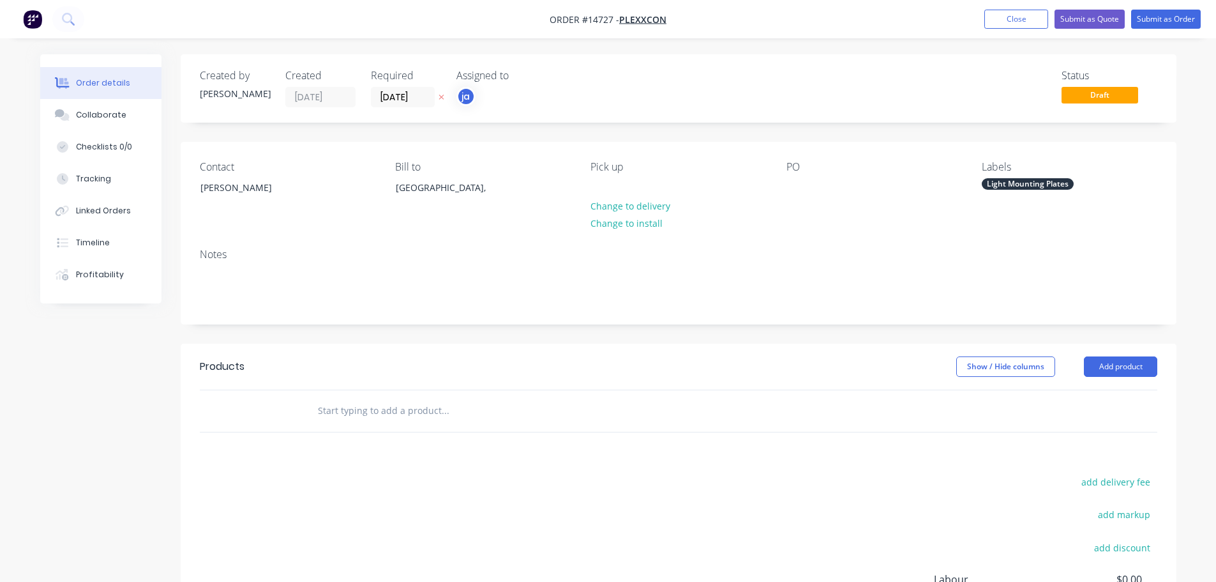
paste input "Light Mounting Plates"
type input "Light Mounting Plates"
click at [390, 456] on button "Add Light Mounting Plates to order" at bounding box center [513, 459] width 383 height 41
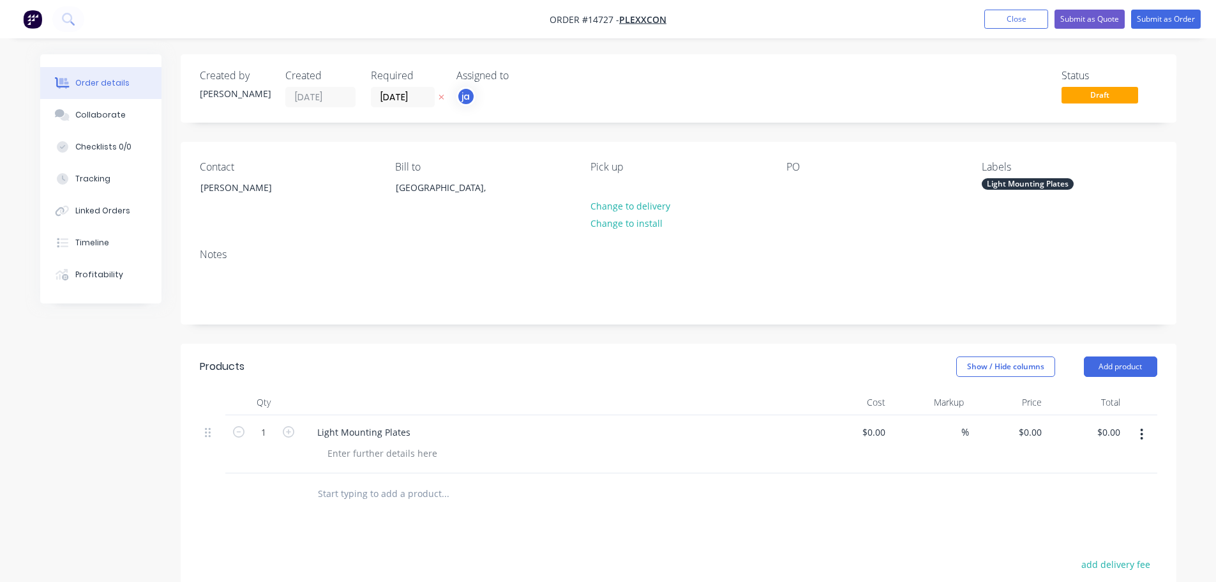
click at [1000, 174] on div "Labels Light Mounting Plates" at bounding box center [1069, 190] width 175 height 58
click at [1002, 187] on div "Light Mounting Plates" at bounding box center [1028, 183] width 92 height 11
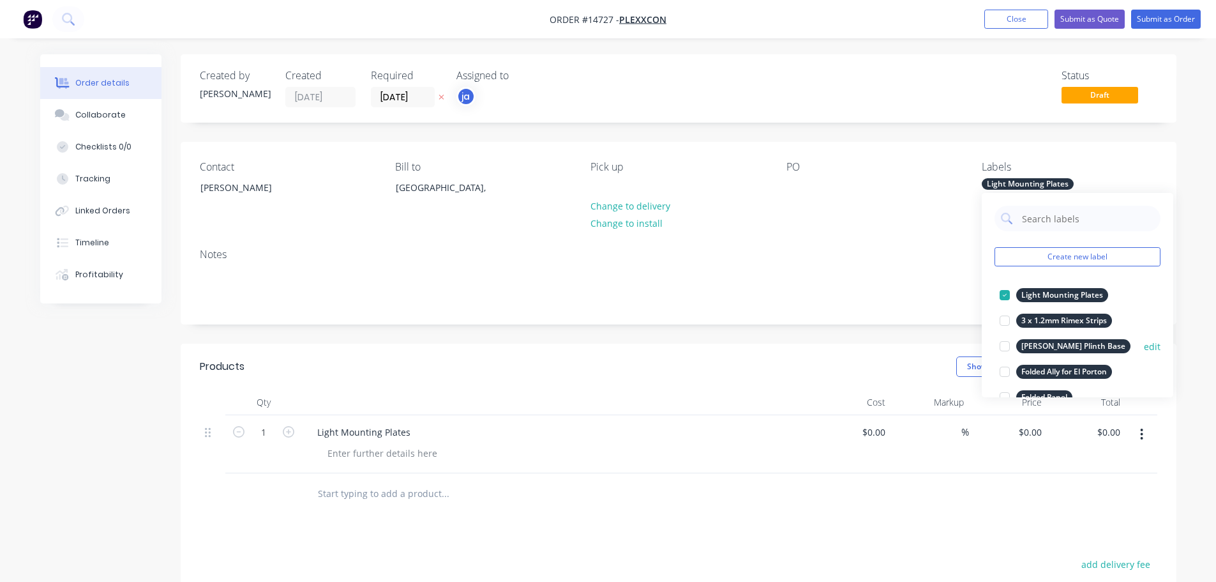
scroll to position [128, 0]
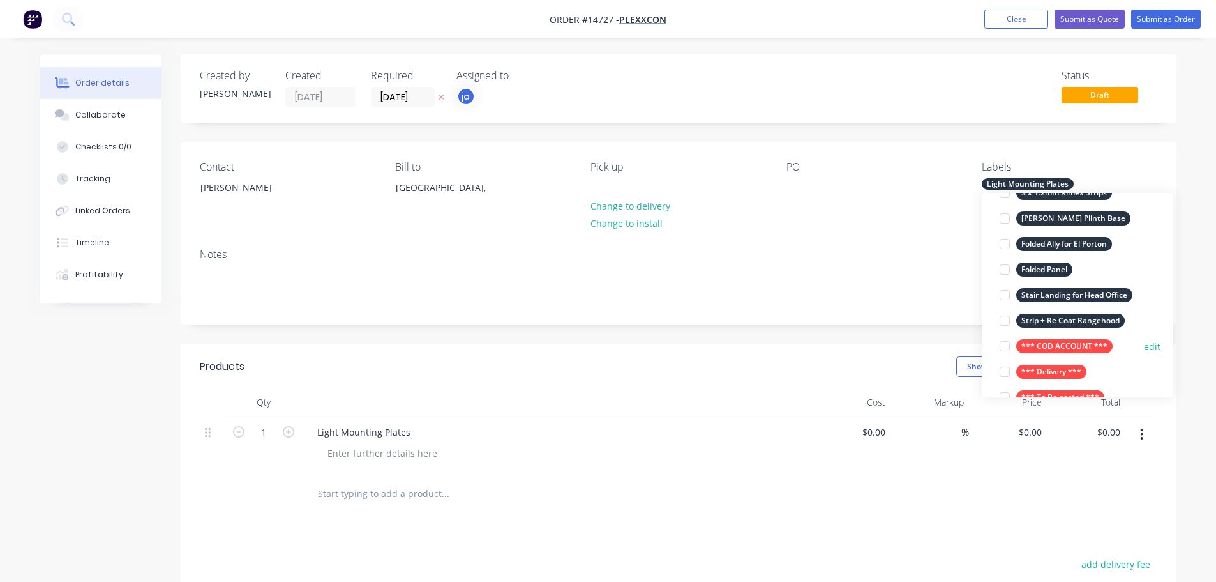
click at [1062, 340] on div "*** COD ACCOUNT ***" at bounding box center [1064, 346] width 96 height 14
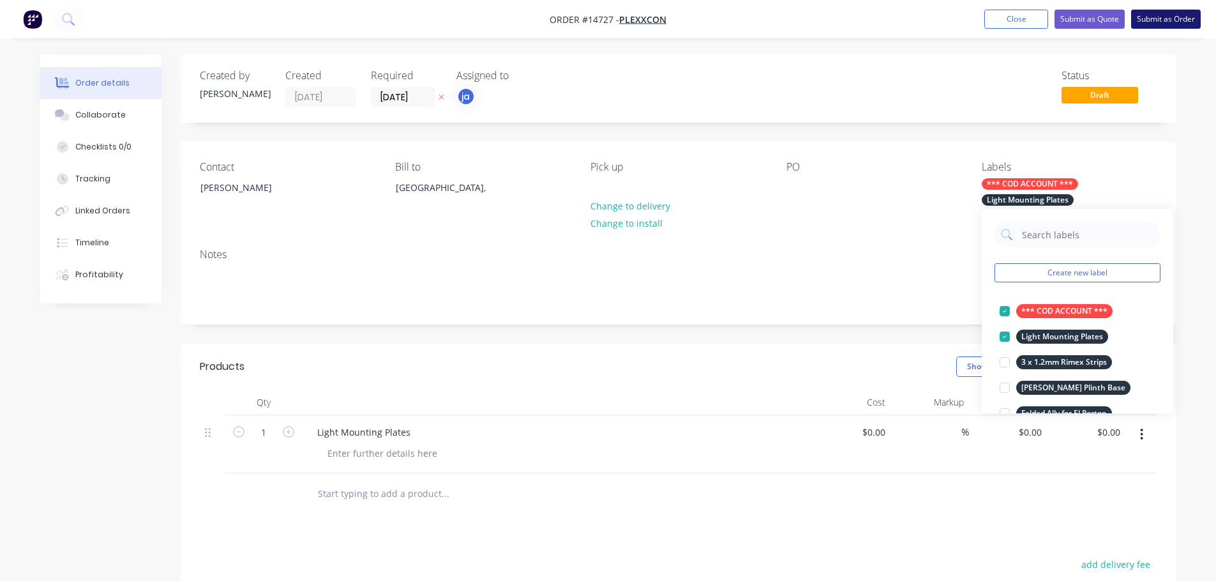
click at [1154, 20] on button "Submit as Order" at bounding box center [1166, 19] width 70 height 19
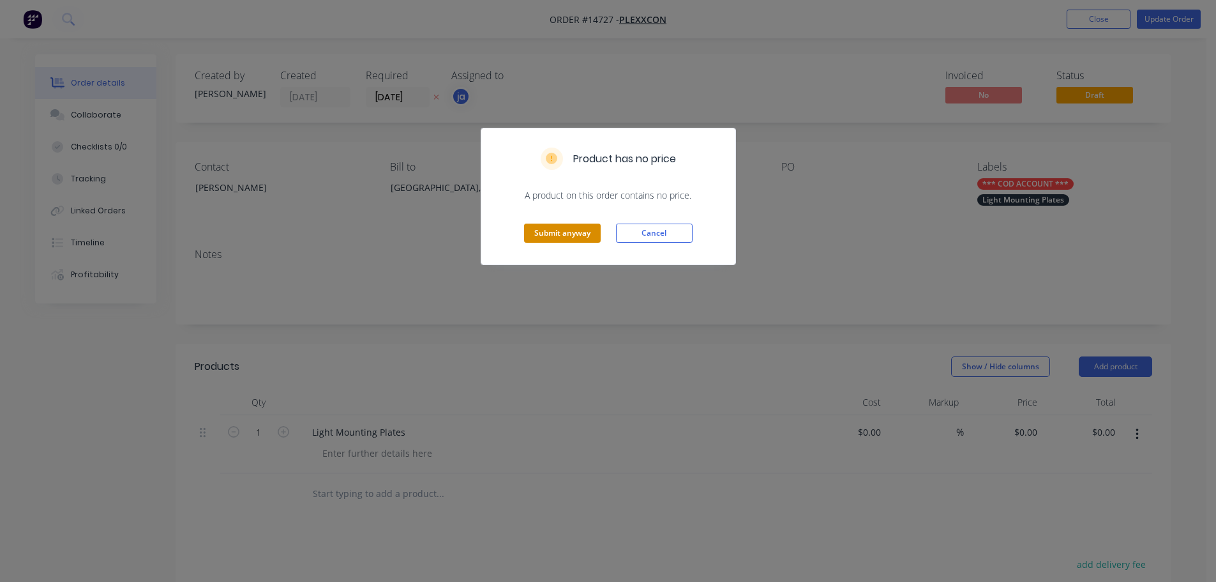
click at [559, 232] on button "Submit anyway" at bounding box center [562, 232] width 77 height 19
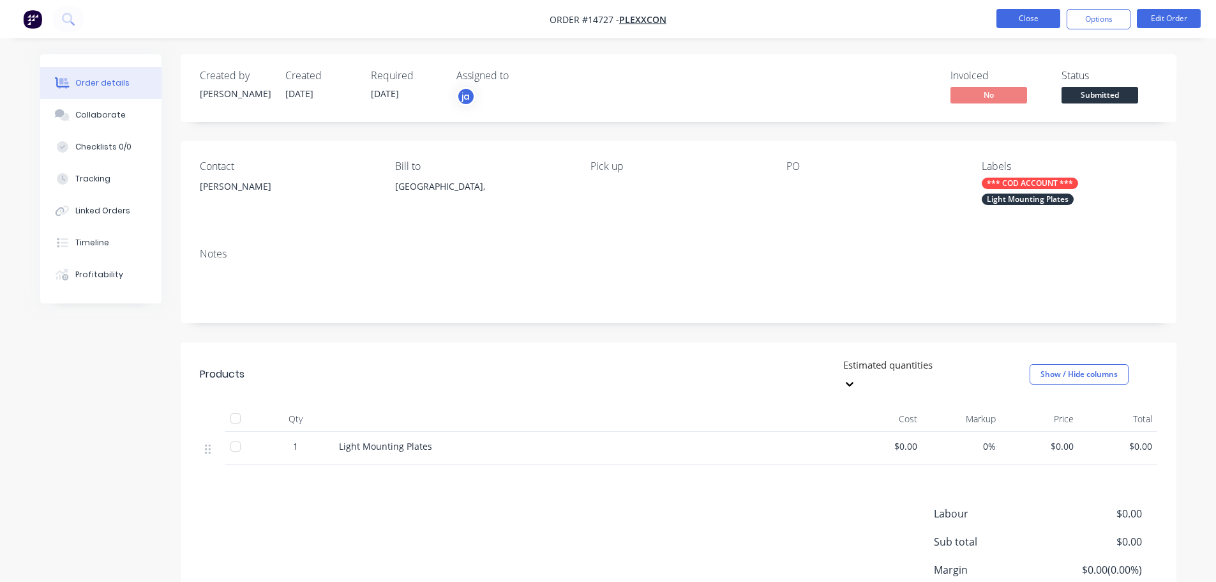
click at [1006, 21] on button "Close" at bounding box center [1029, 18] width 64 height 19
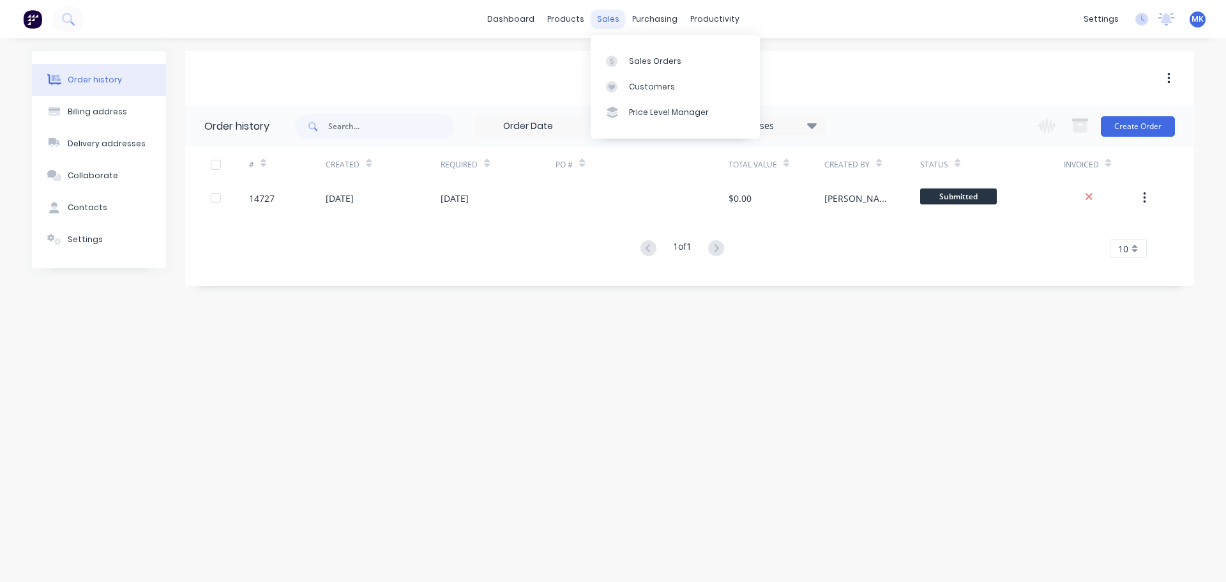
click at [596, 24] on div "sales" at bounding box center [608, 19] width 35 height 19
click at [615, 64] on icon at bounding box center [611, 61] width 11 height 11
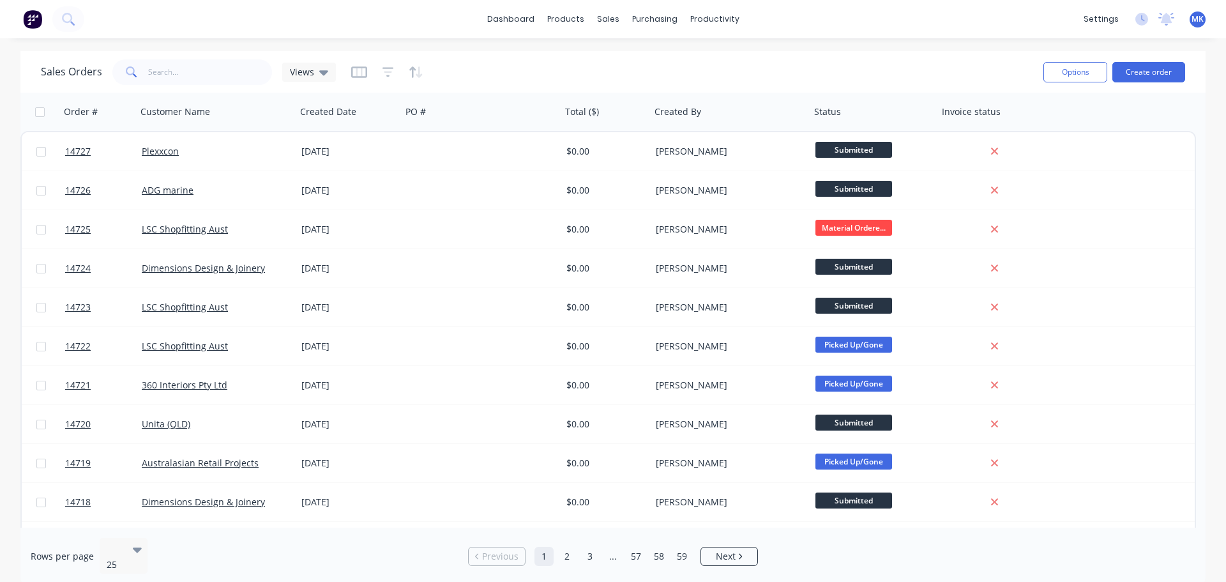
click at [1189, 69] on div "Sales Orders Views Options Create order" at bounding box center [612, 71] width 1185 height 41
click at [1174, 67] on button "Create order" at bounding box center [1148, 72] width 73 height 20
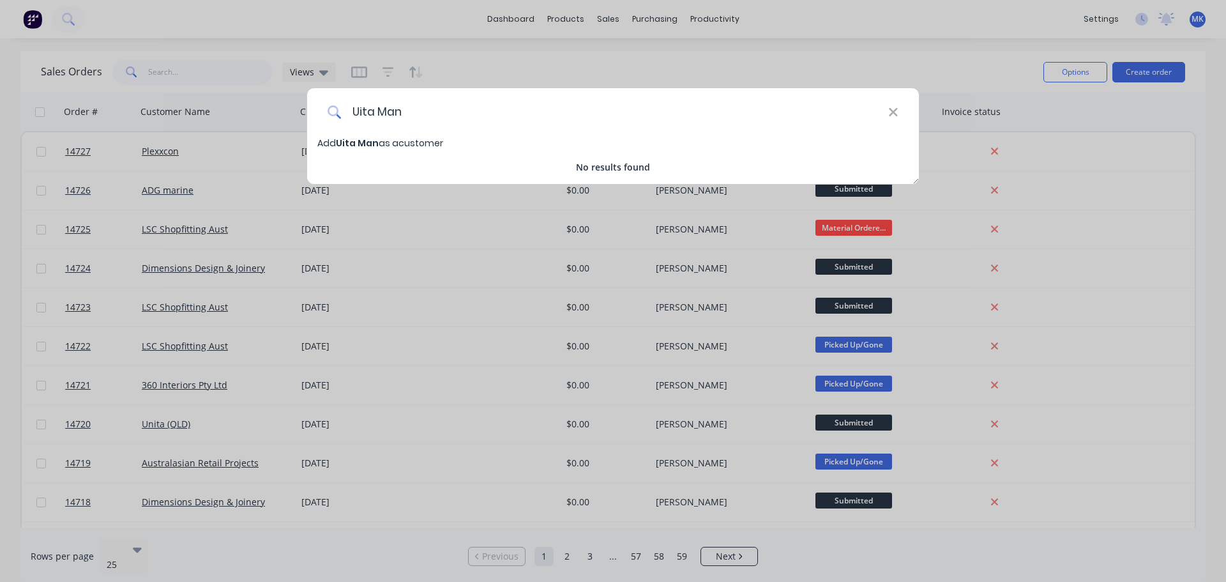
click at [356, 110] on input "Uita Man" at bounding box center [615, 112] width 547 height 48
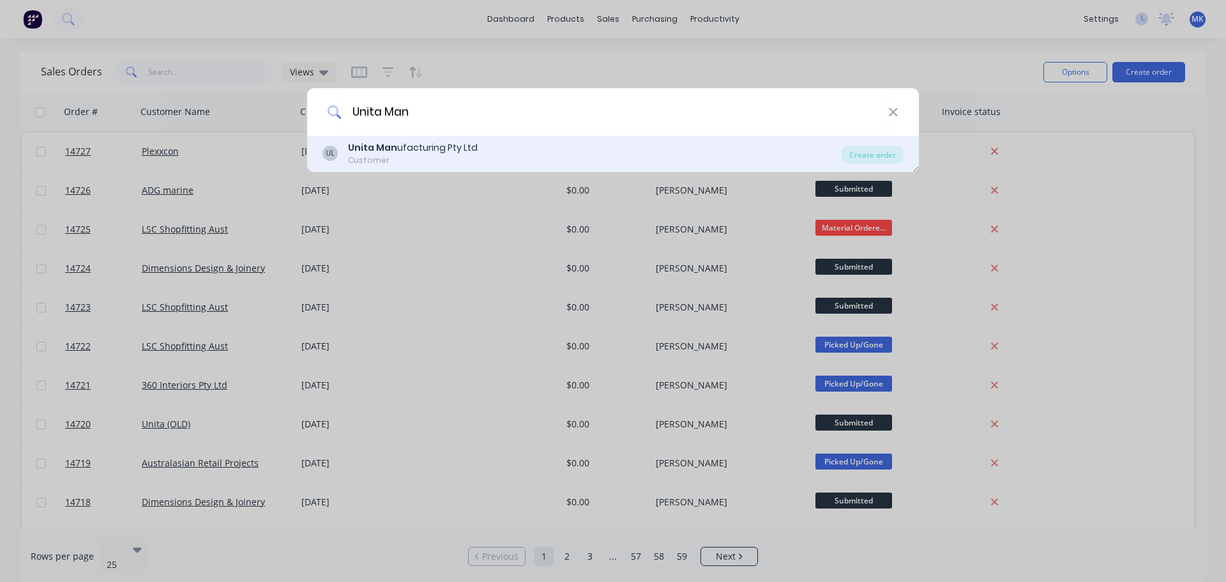
type input "Unita Man"
click at [441, 137] on div "UL Unita Man ufacturing Pty Ltd Customer Create order" at bounding box center [613, 154] width 612 height 36
click at [732, 137] on div "UL Unita Man ufacturing Pty Ltd Customer Create order" at bounding box center [613, 154] width 612 height 36
click at [866, 152] on div "Create order" at bounding box center [872, 155] width 62 height 18
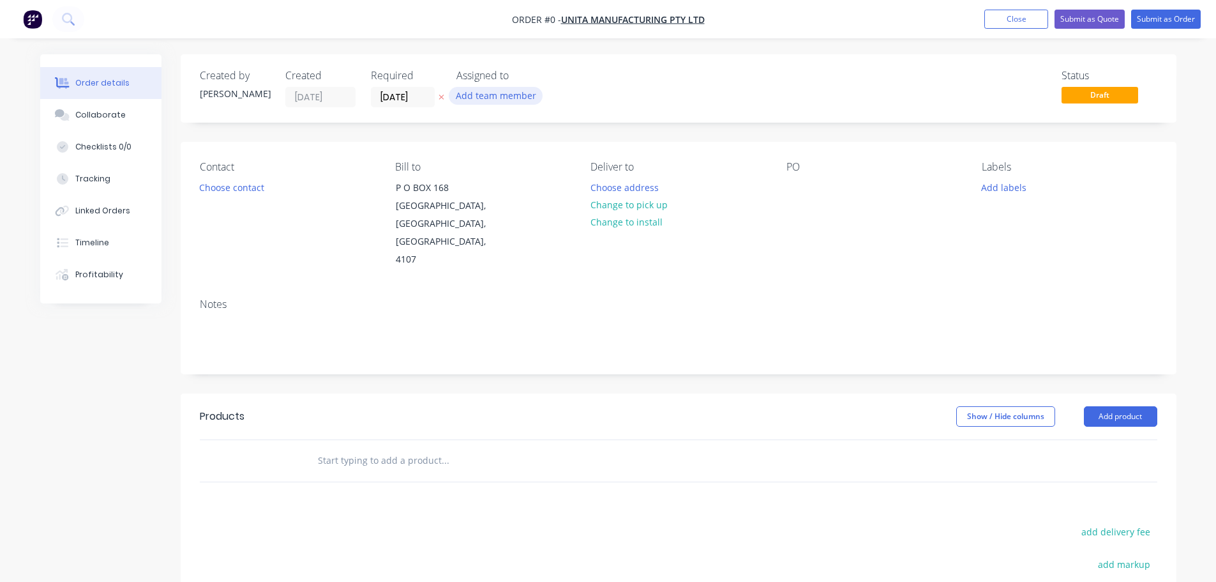
click at [494, 99] on button "Add team member" at bounding box center [496, 95] width 94 height 17
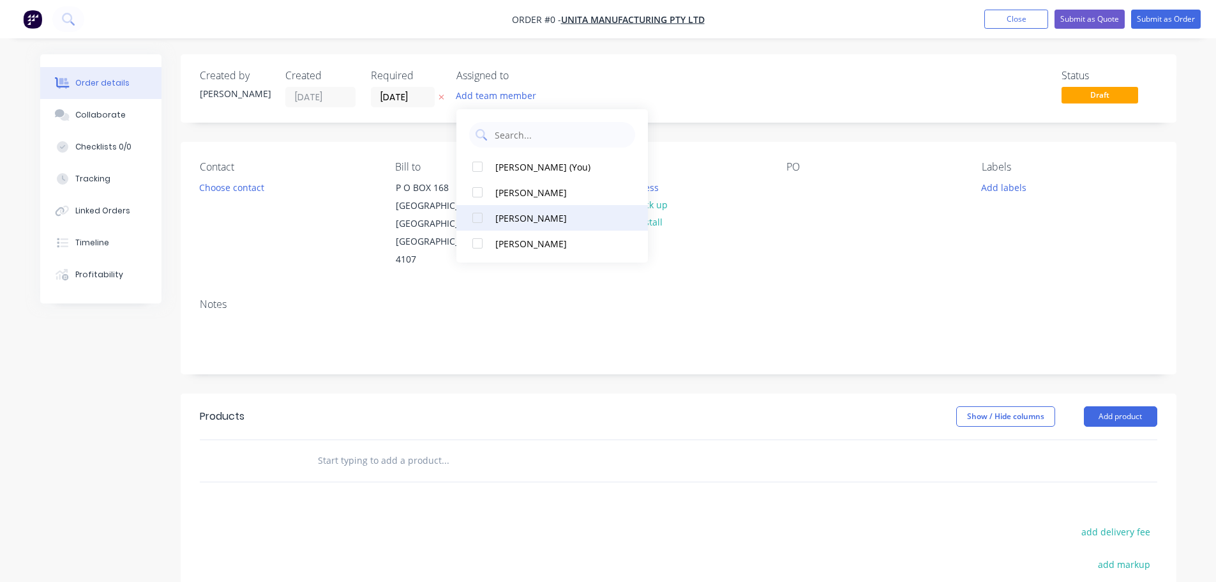
click at [465, 208] on div at bounding box center [478, 218] width 26 height 26
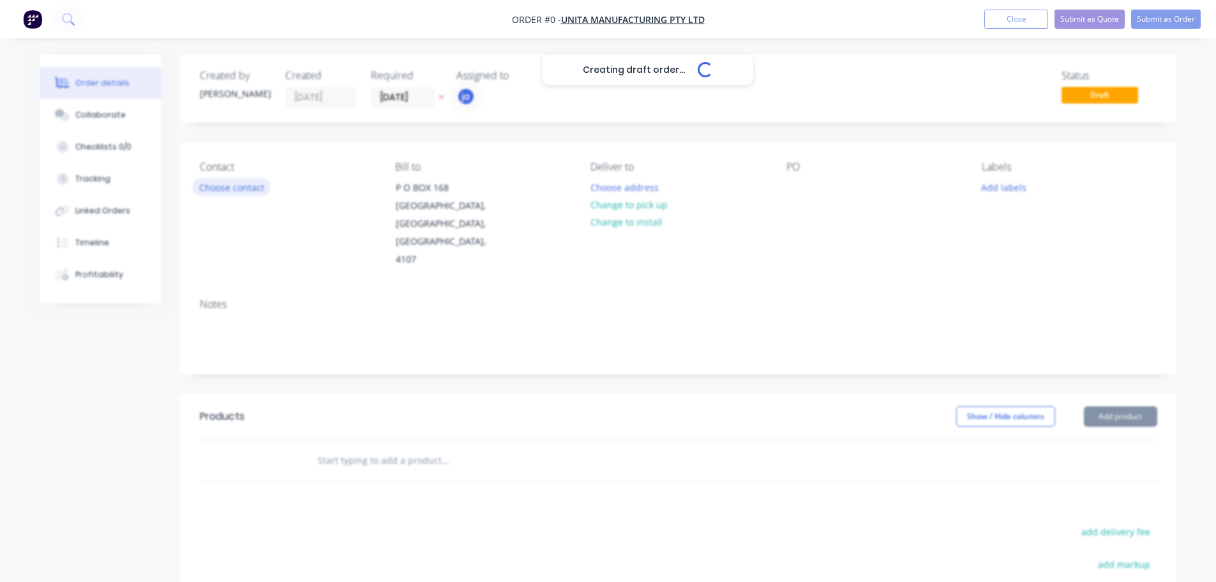
click at [253, 185] on div "Creating draft order... Loading... Order details Collaborate Checklists 0/0 Tra…" at bounding box center [608, 430] width 1162 height 753
click at [253, 190] on button "Choose contact" at bounding box center [231, 186] width 79 height 17
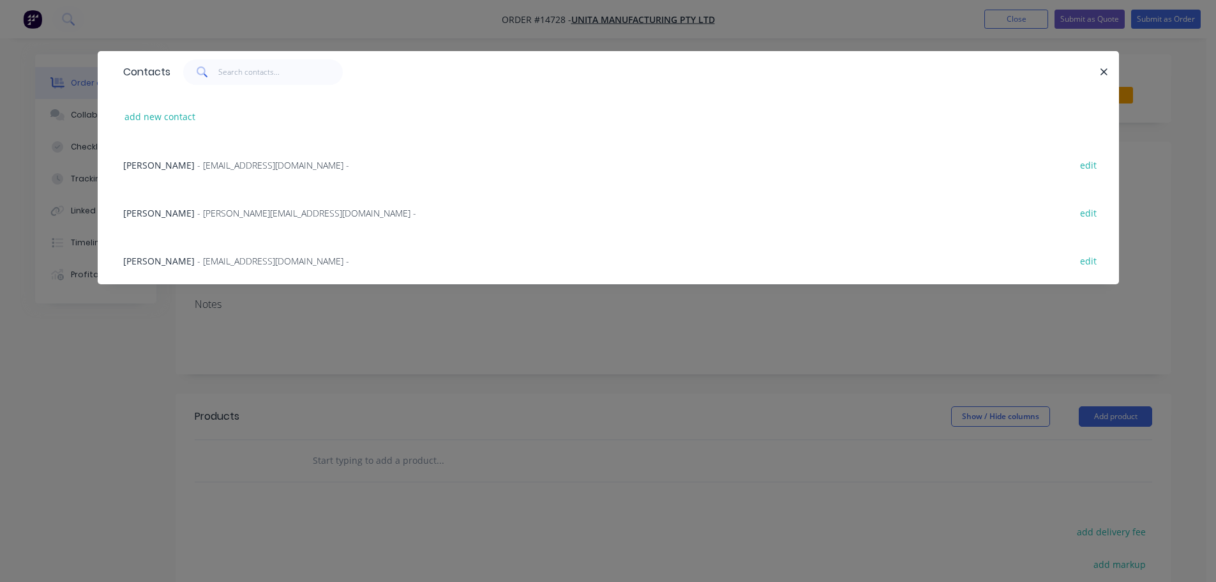
click at [197, 211] on span "- [PERSON_NAME][EMAIL_ADDRESS][DOMAIN_NAME] -" at bounding box center [306, 213] width 219 height 12
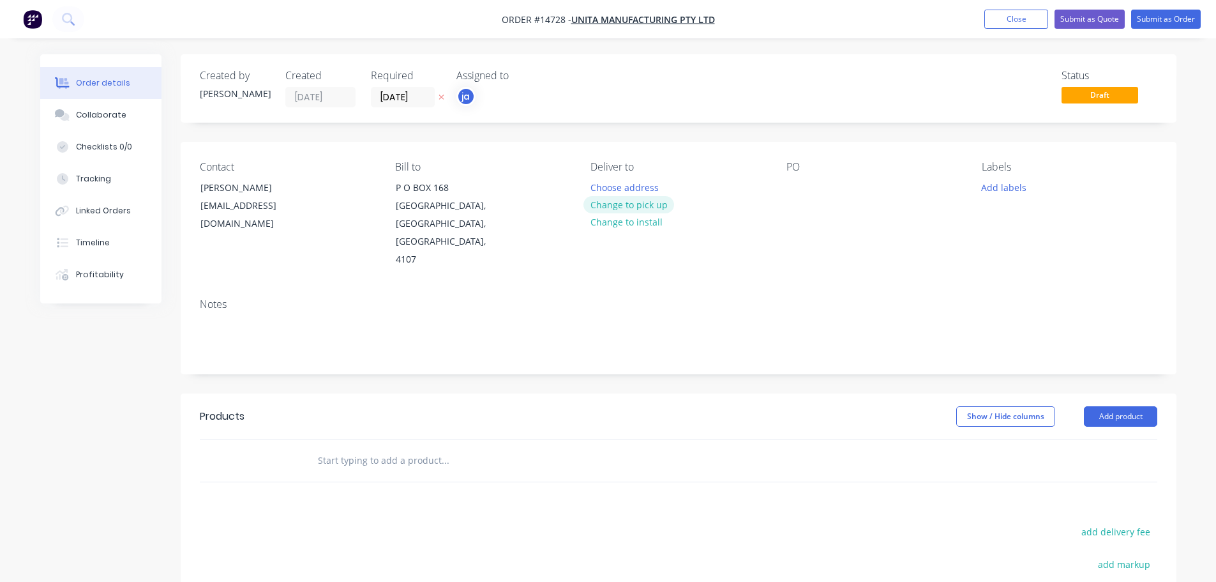
click at [645, 202] on button "Change to pick up" at bounding box center [629, 204] width 91 height 17
click at [989, 193] on button "Add labels" at bounding box center [1004, 186] width 59 height 17
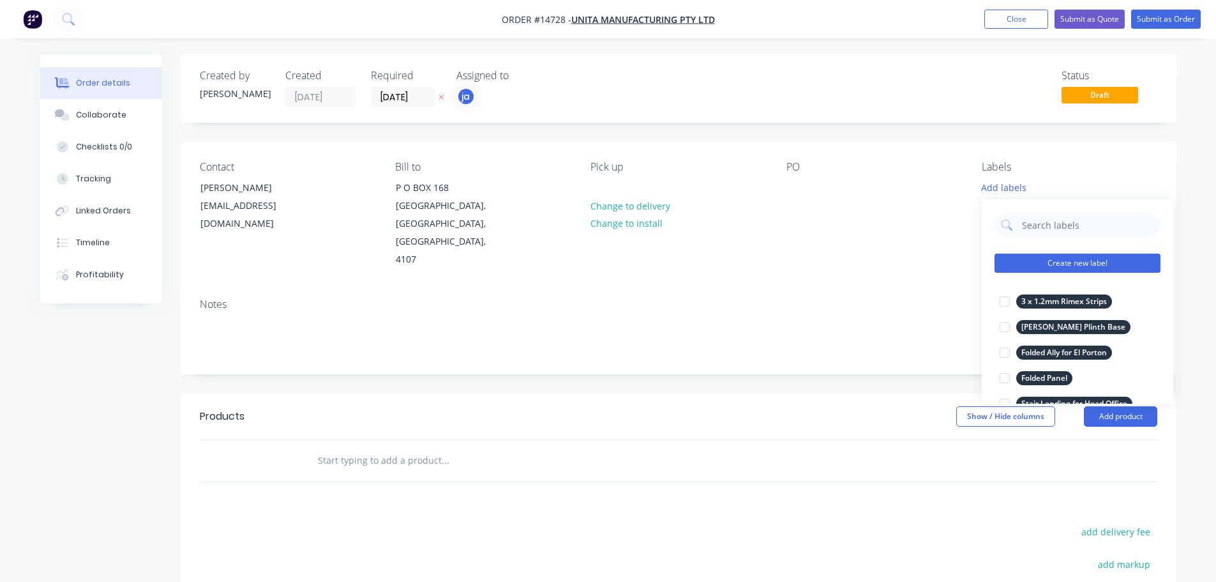
click at [1069, 268] on button "Create new label" at bounding box center [1078, 262] width 166 height 19
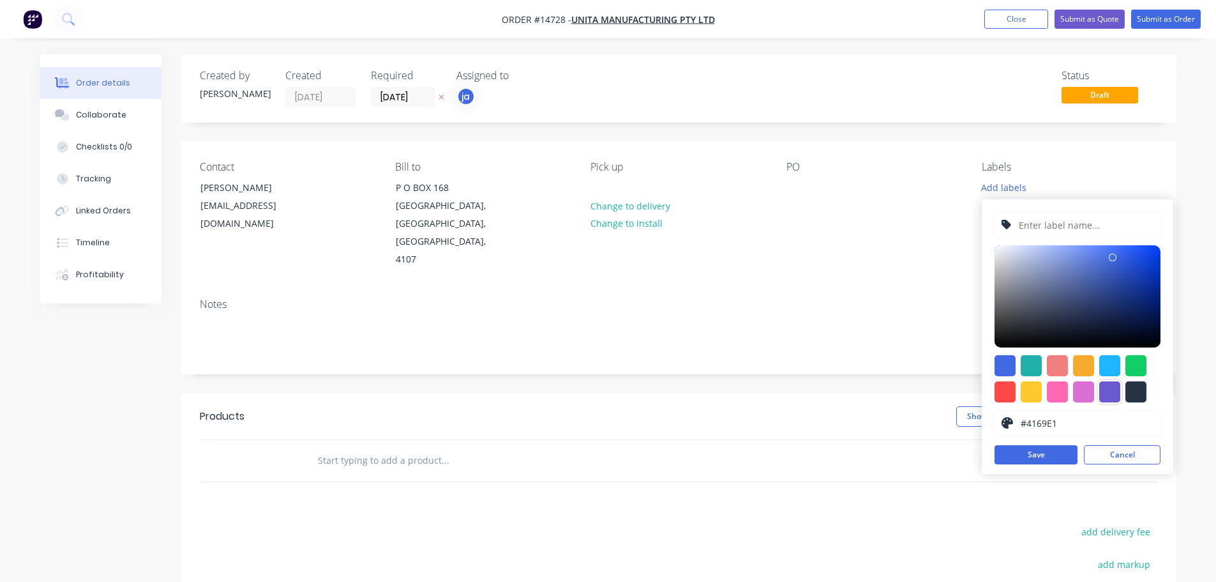
click at [1126, 393] on div at bounding box center [1136, 391] width 21 height 21
type input "#273444"
click at [1064, 226] on input "text" at bounding box center [1086, 225] width 136 height 24
paste input "3mm Ally Plate 2400 x 100mm"
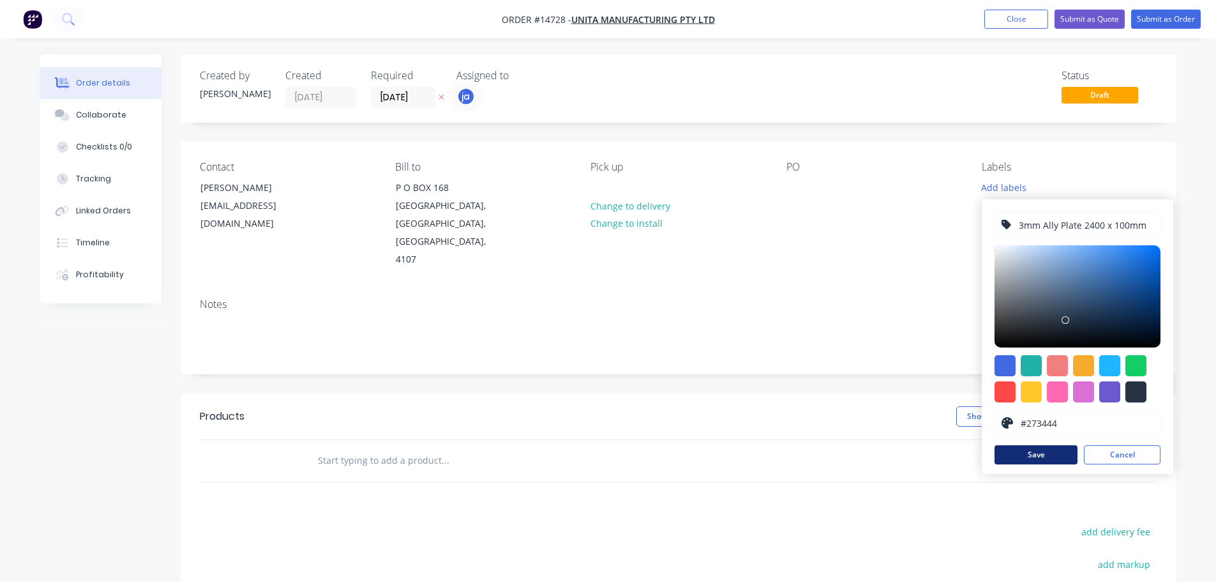
type input "3mm Ally Plate 2400 x 100mm"
click at [1045, 455] on button "Save" at bounding box center [1036, 454] width 83 height 19
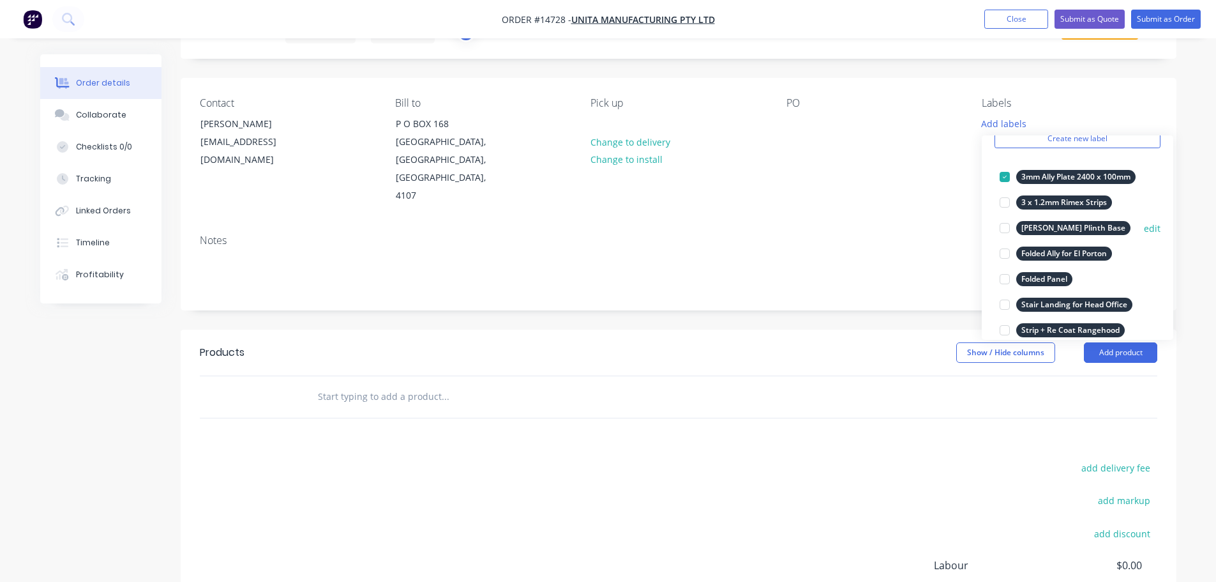
scroll to position [128, 0]
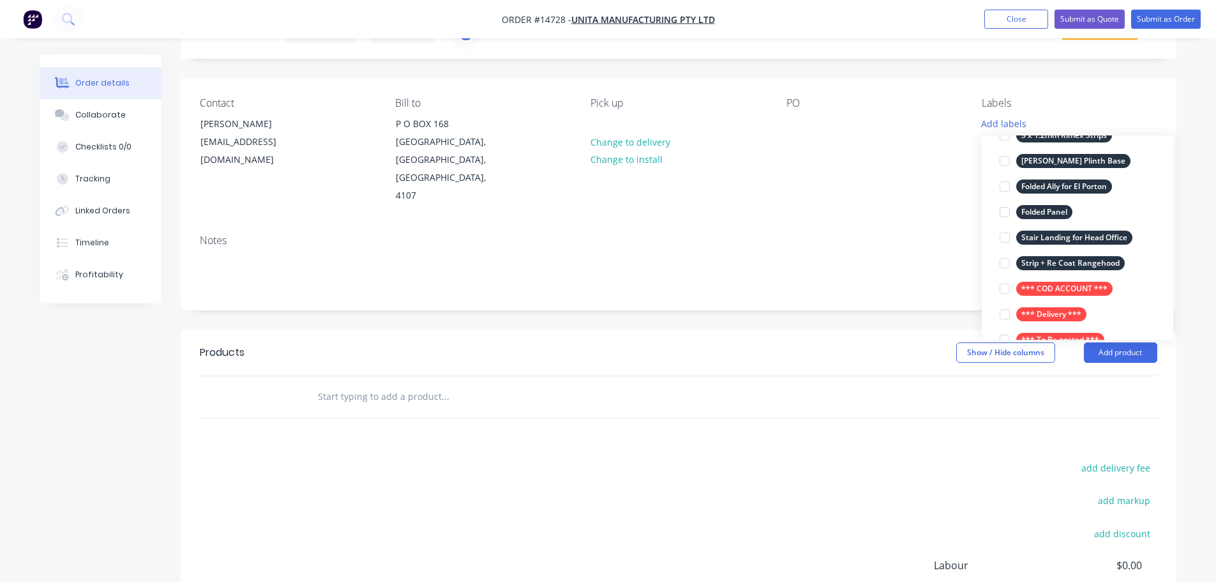
click at [311, 384] on div at bounding box center [498, 397] width 383 height 26
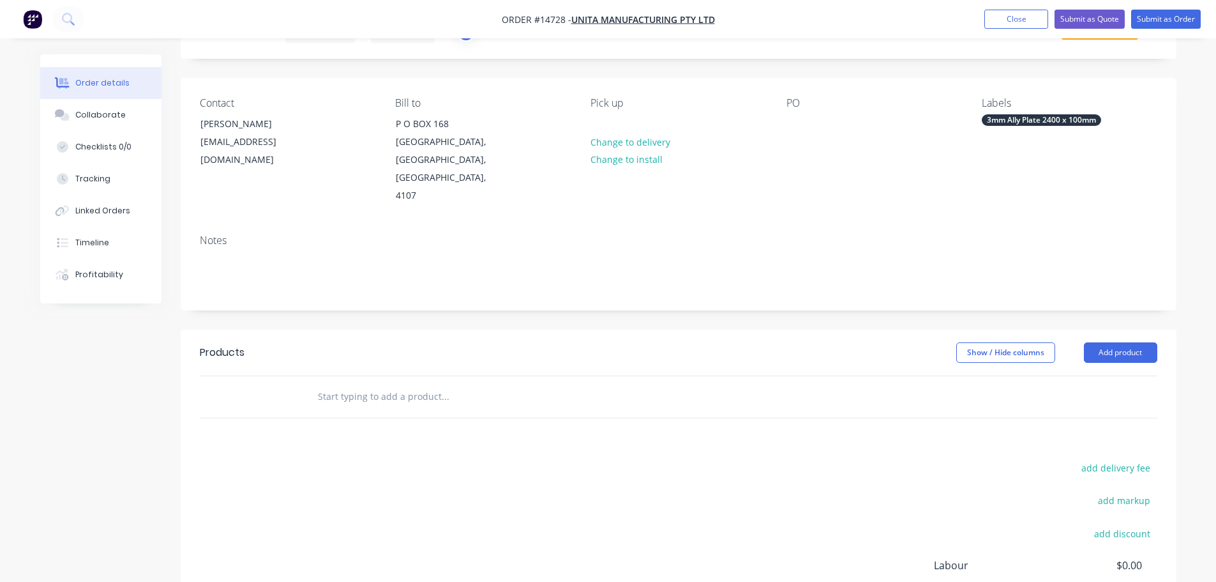
click at [349, 384] on input "text" at bounding box center [444, 397] width 255 height 26
paste input "3mm Ally Plate 2400 x 100mm"
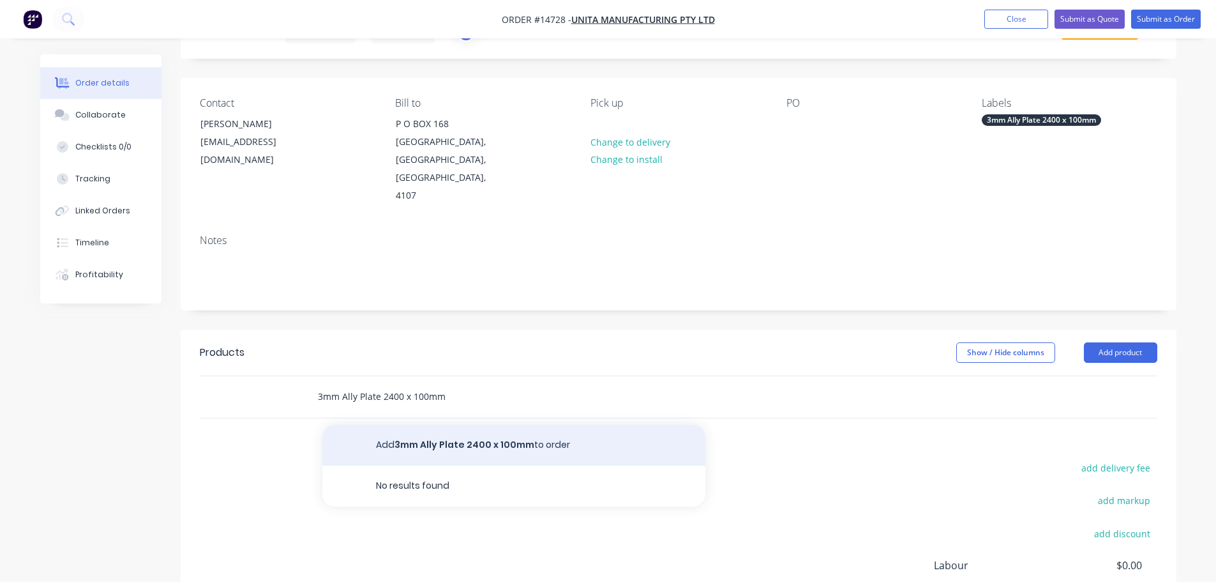
type input "3mm Ally Plate 2400 x 100mm"
click at [405, 425] on button "Add 3mm Ally Plate 2400 x 100mm to order" at bounding box center [513, 445] width 383 height 41
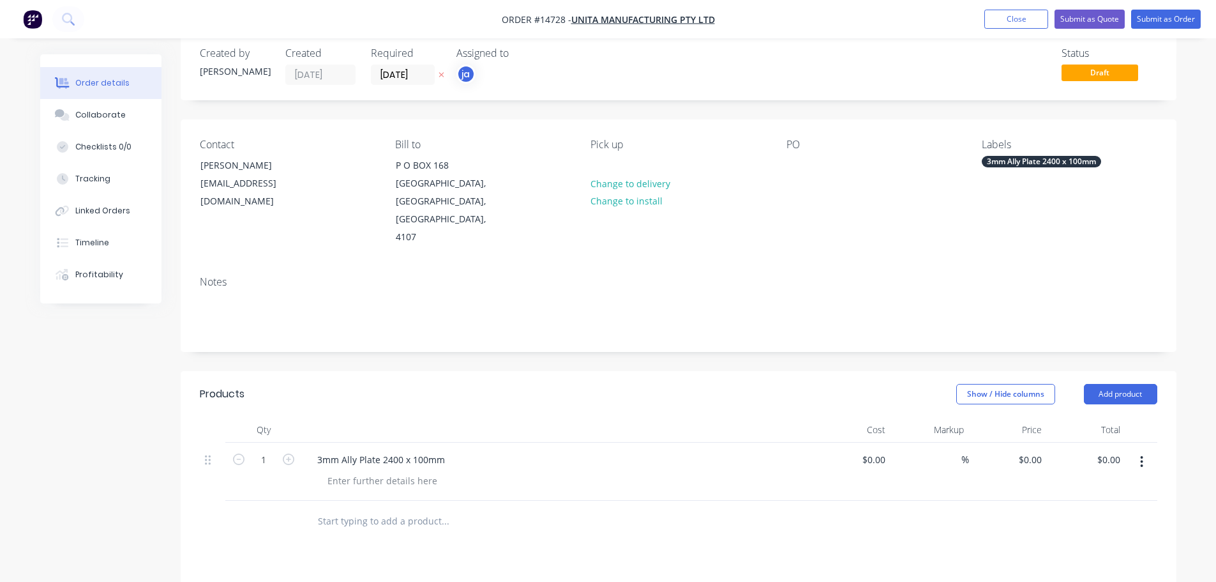
scroll to position [0, 0]
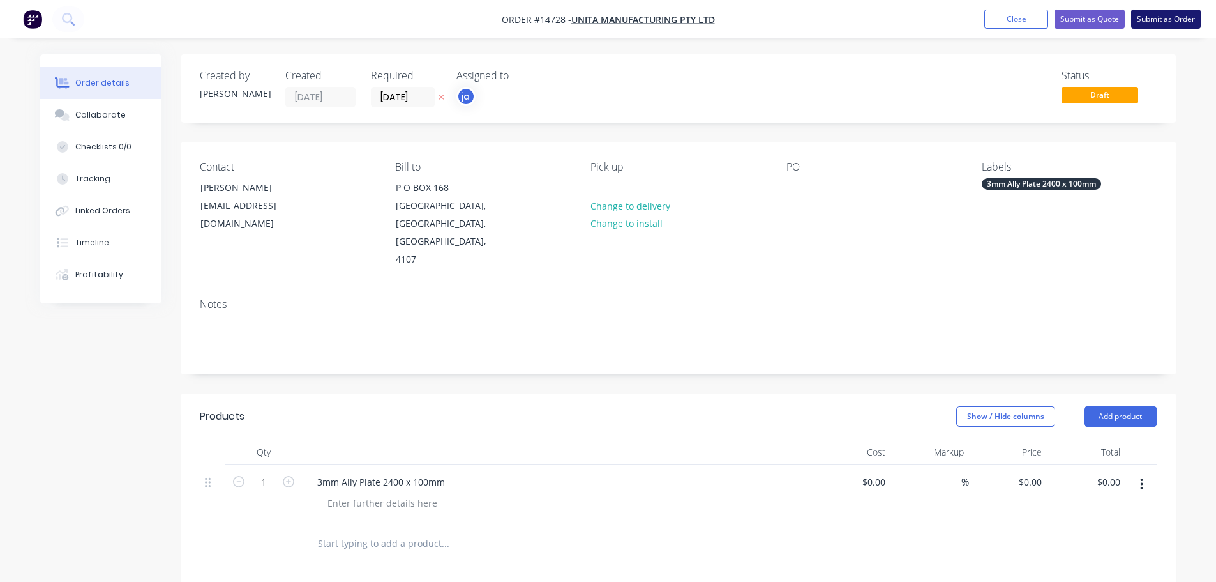
click at [1168, 17] on button "Submit as Order" at bounding box center [1166, 19] width 70 height 19
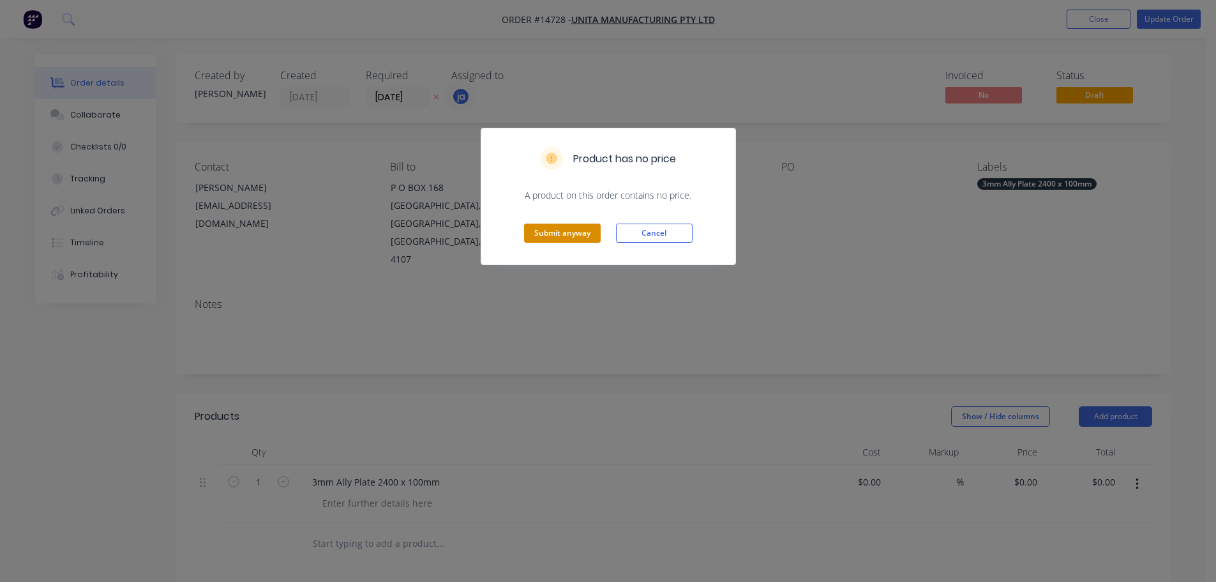
click at [545, 227] on button "Submit anyway" at bounding box center [562, 232] width 77 height 19
